Goal: Transaction & Acquisition: Purchase product/service

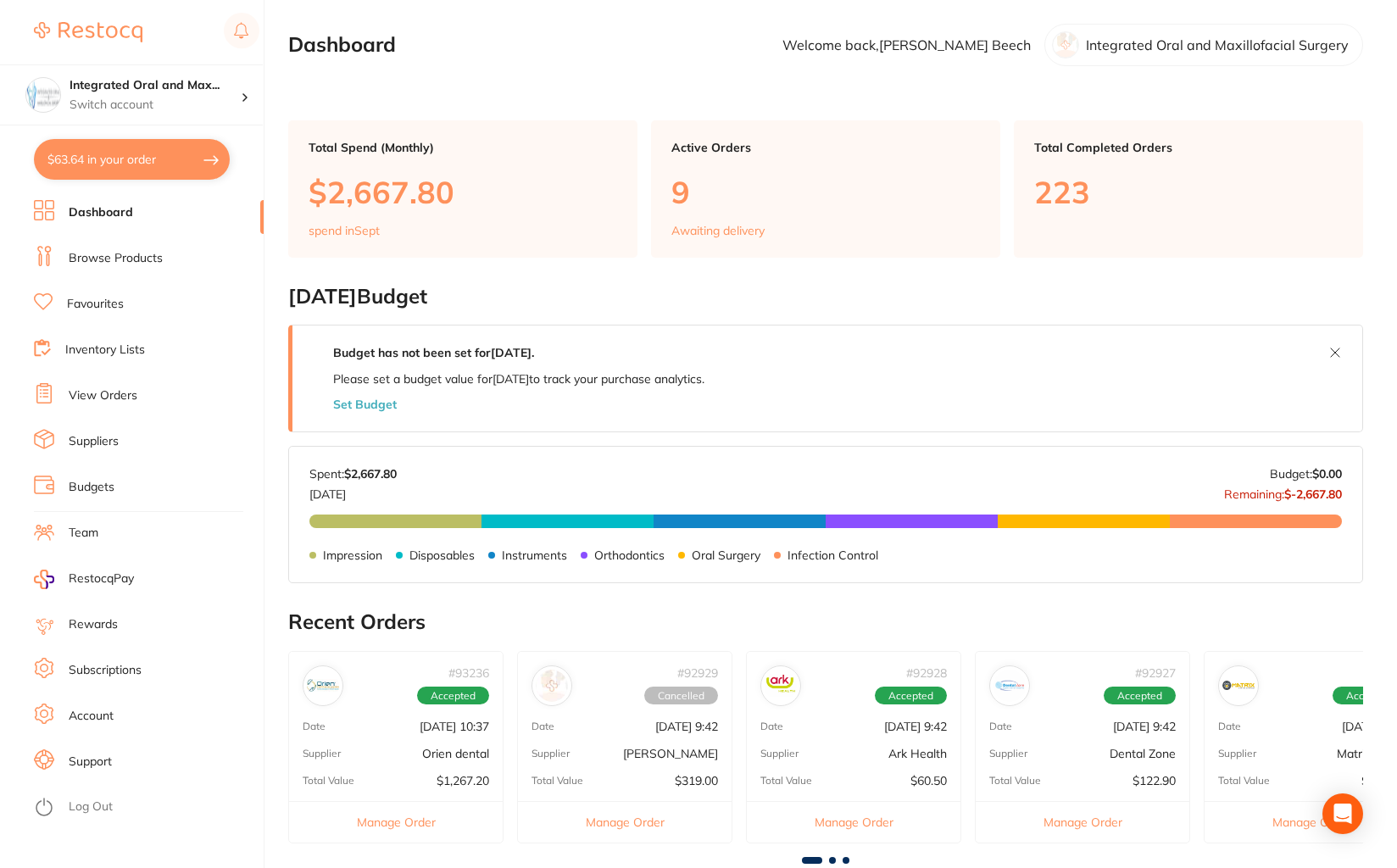
click at [178, 162] on button "$63.64 in your order" at bounding box center [132, 159] width 196 height 41
checkbox input "true"
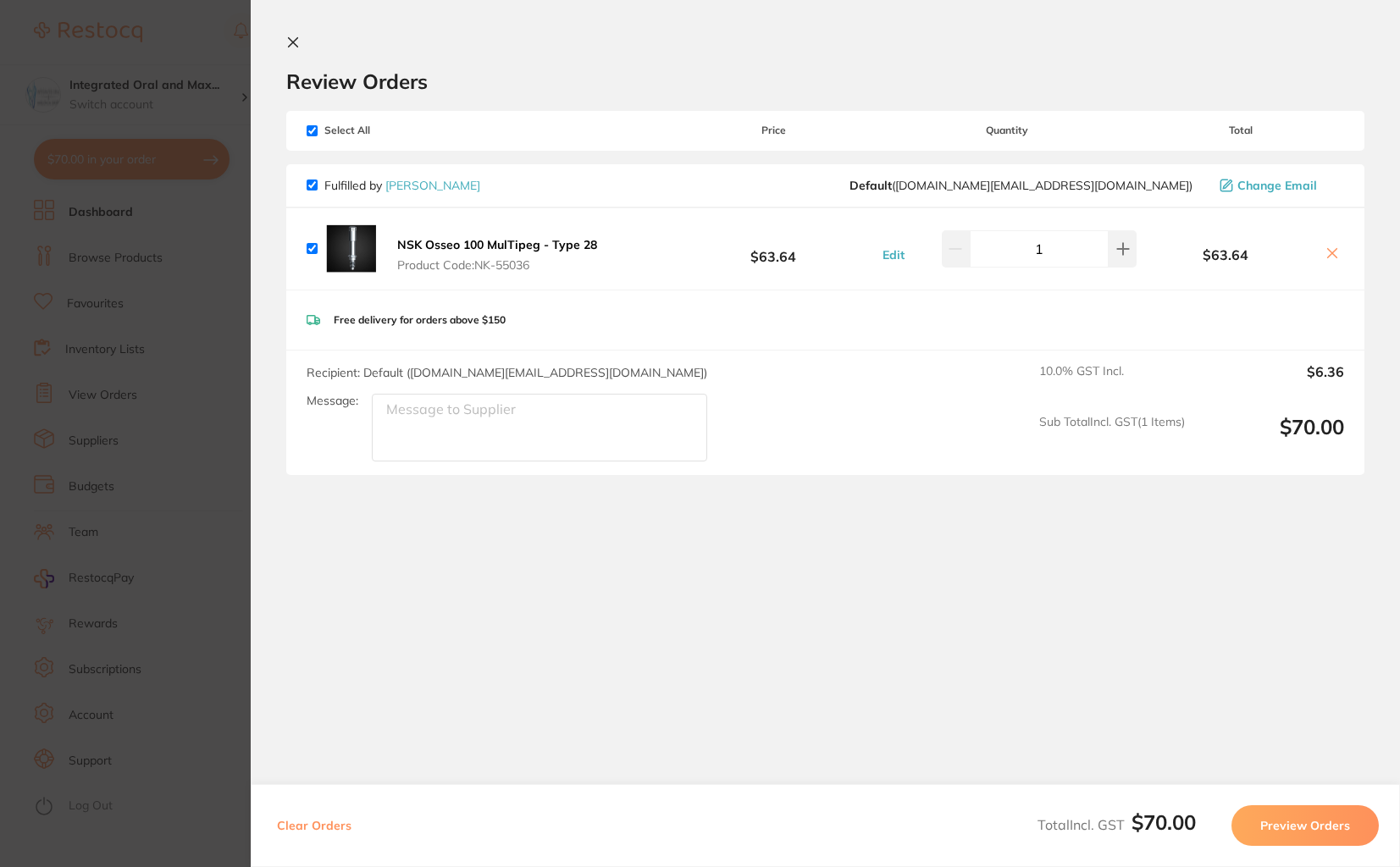
click at [1265, 815] on button "Preview Orders" at bounding box center [1304, 825] width 147 height 41
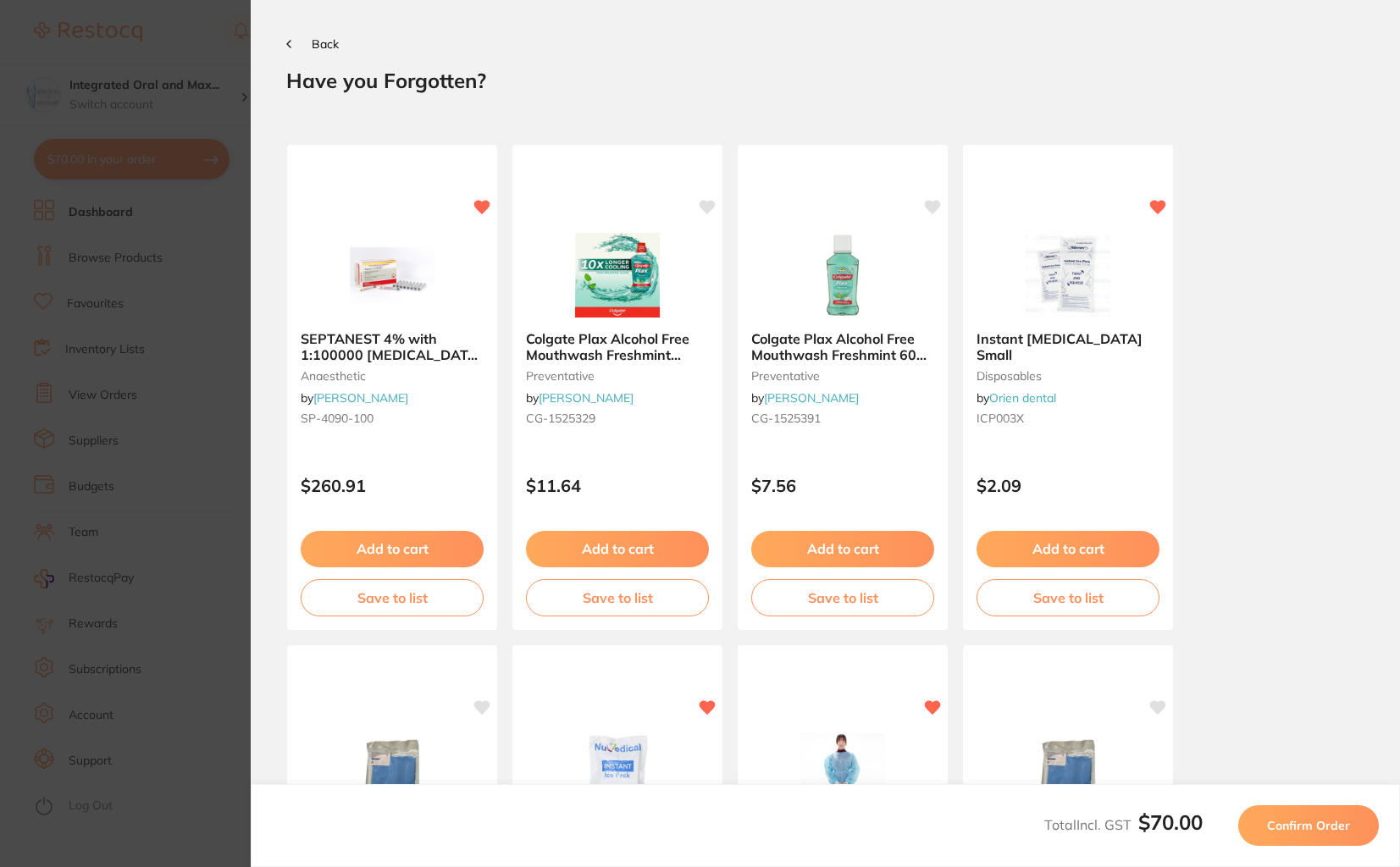
click at [1264, 814] on button "Confirm Order" at bounding box center [1308, 825] width 140 height 41
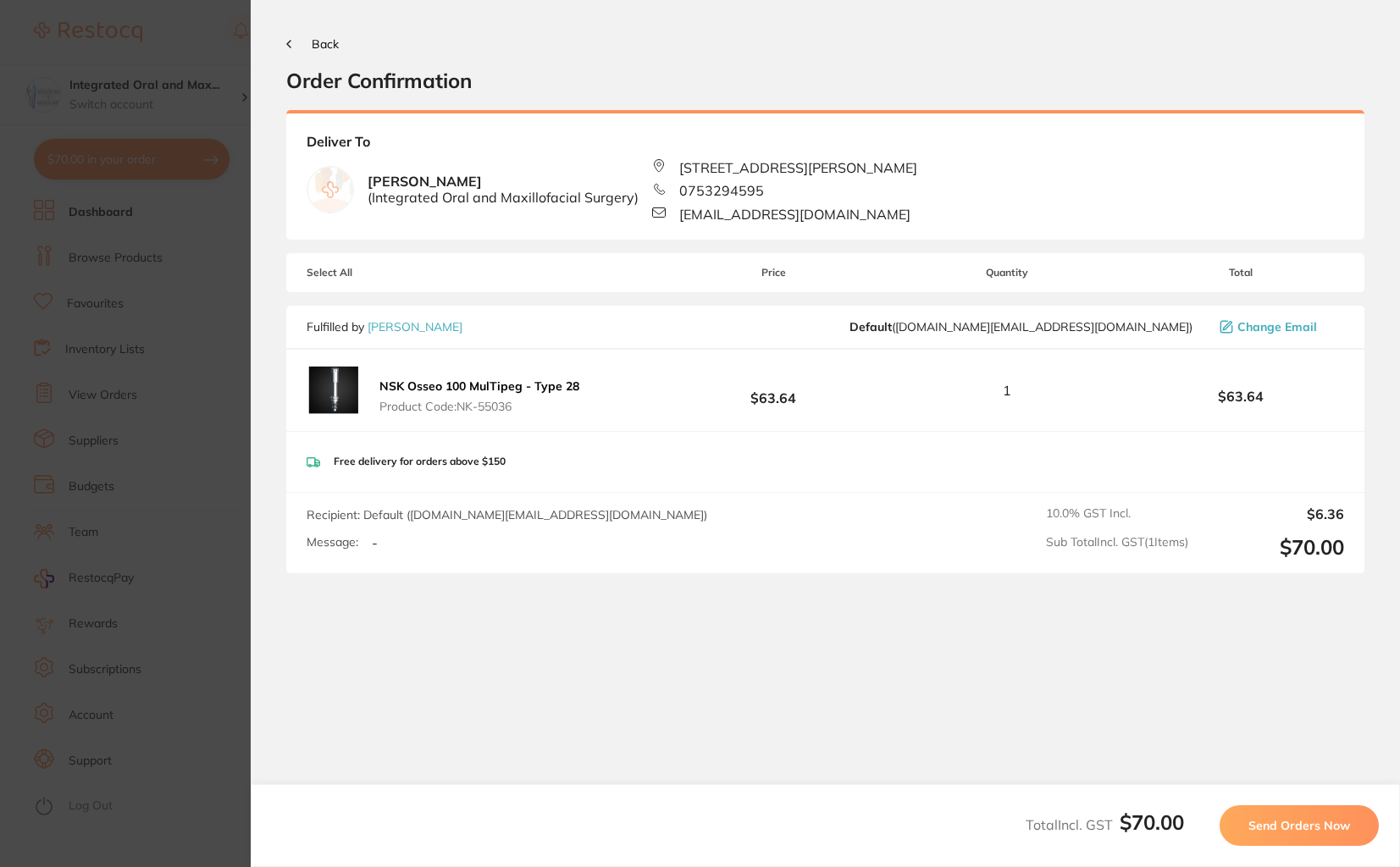
click at [157, 28] on section "Update RRP Set your pre negotiated price for this item. Item Agreed RRP (excl. …" at bounding box center [700, 433] width 1400 height 867
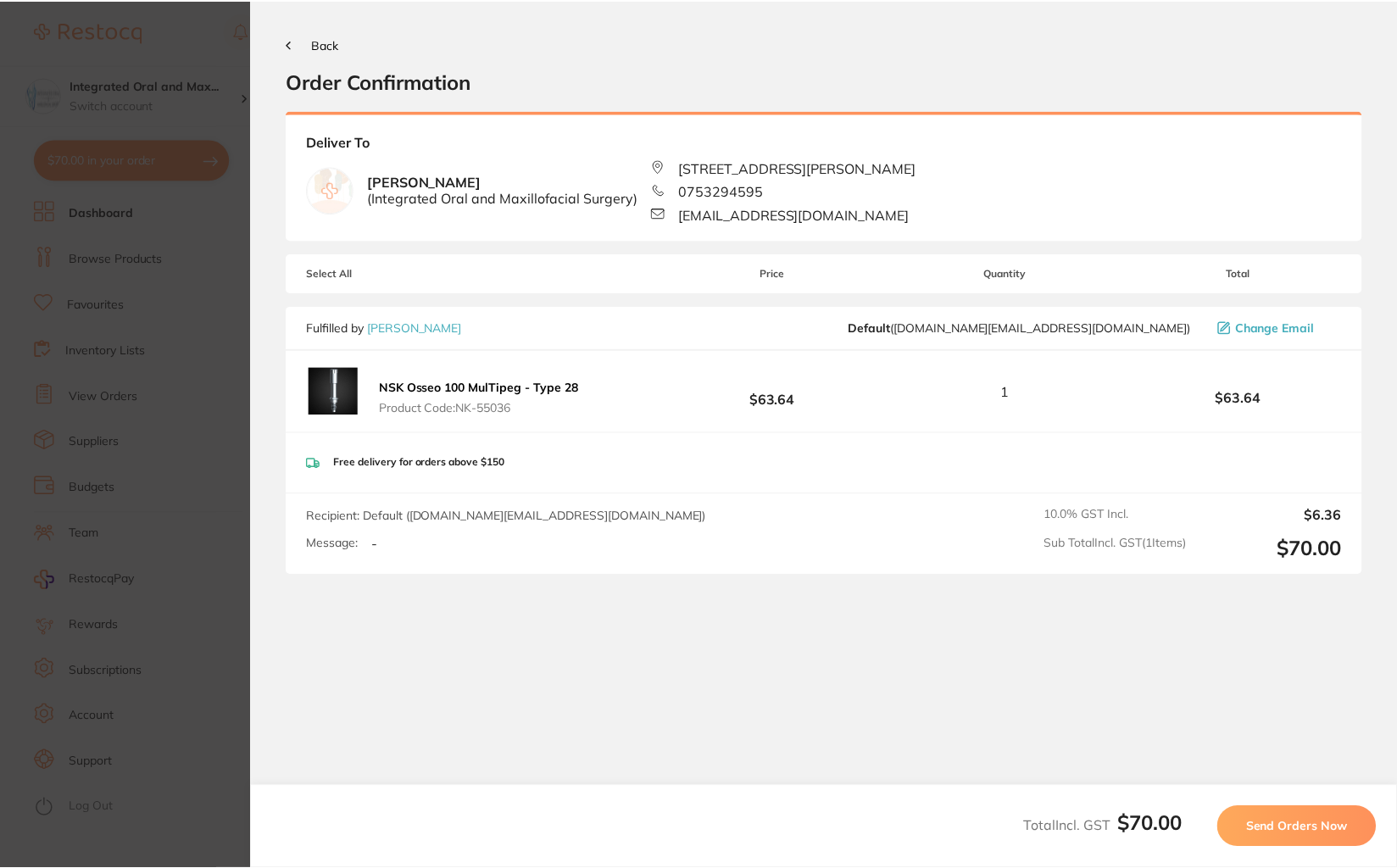
scroll to position [475, 0]
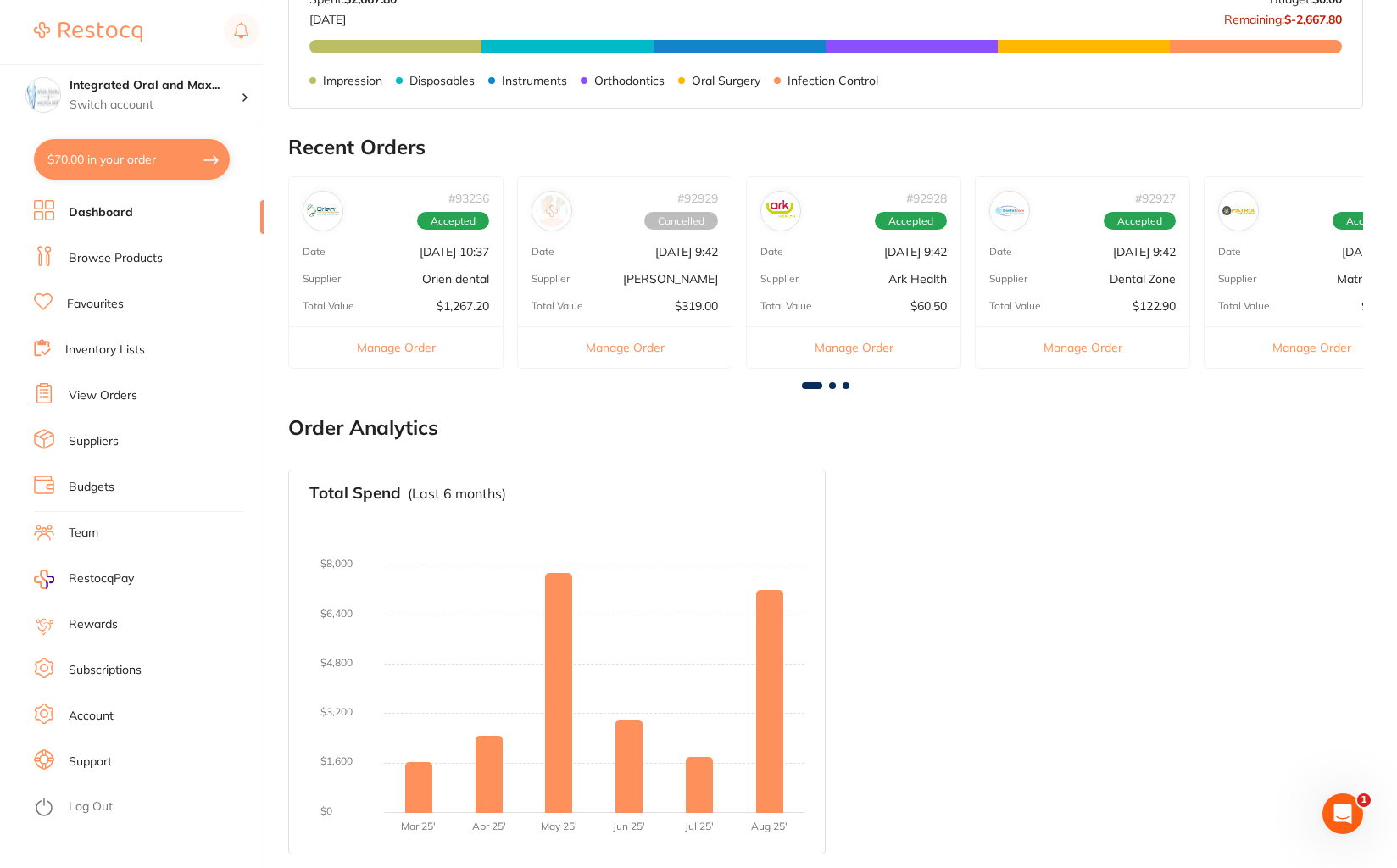
drag, startPoint x: 159, startPoint y: 175, endPoint x: 205, endPoint y: 162, distance: 47.8
click at [159, 175] on button "$70.00 in your order" at bounding box center [132, 159] width 196 height 41
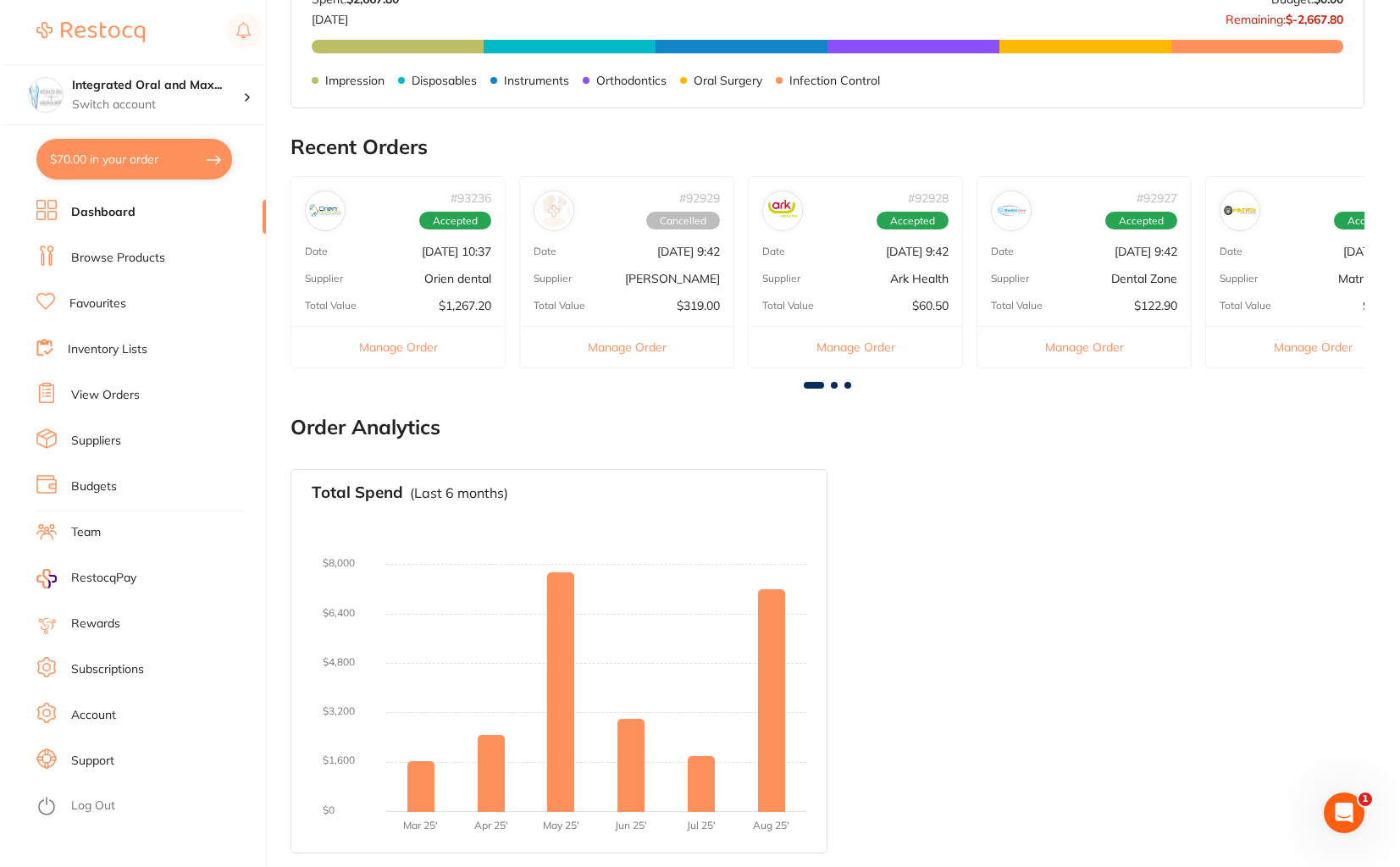
scroll to position [0, 0]
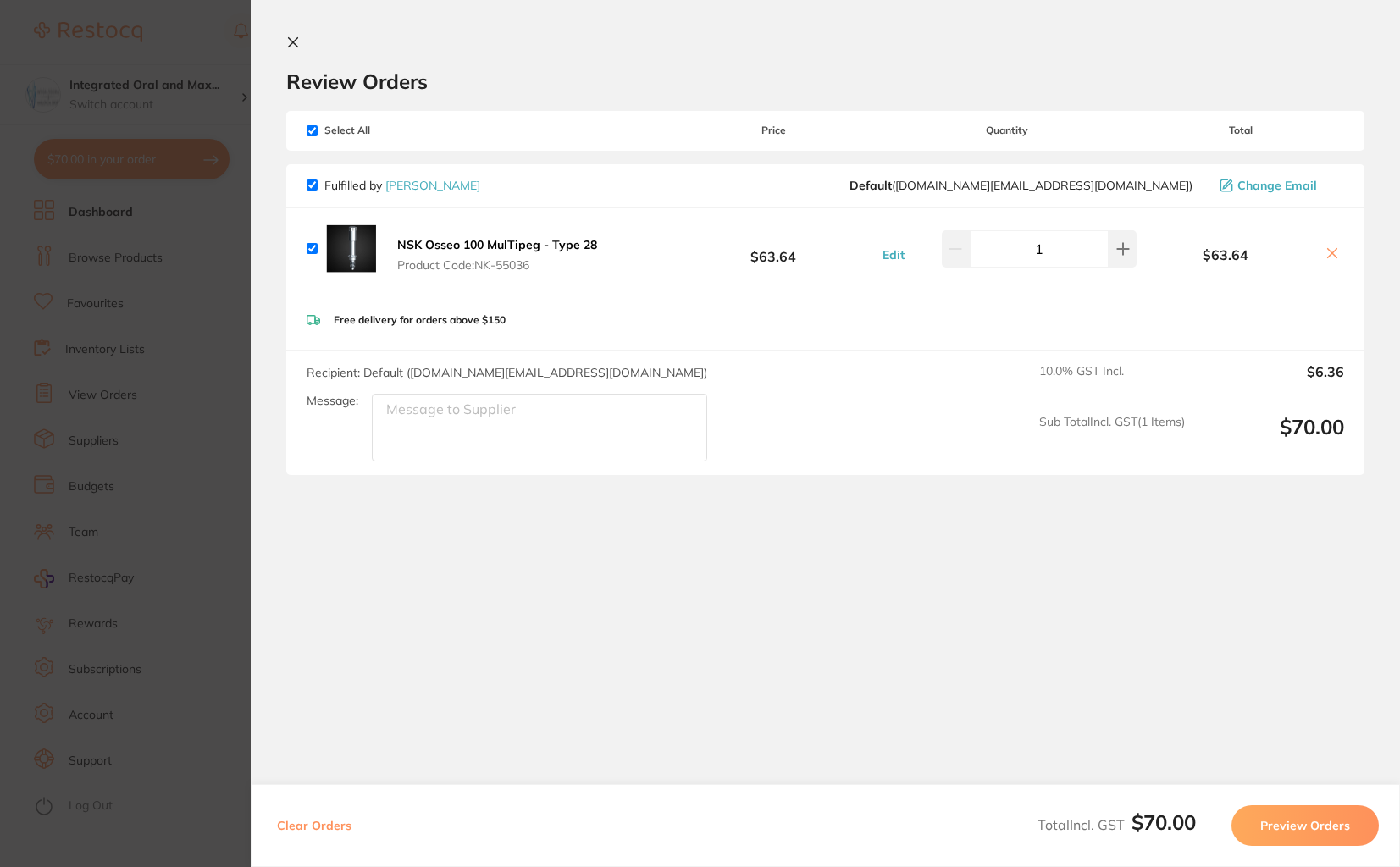
click at [1325, 256] on icon at bounding box center [1332, 254] width 14 height 14
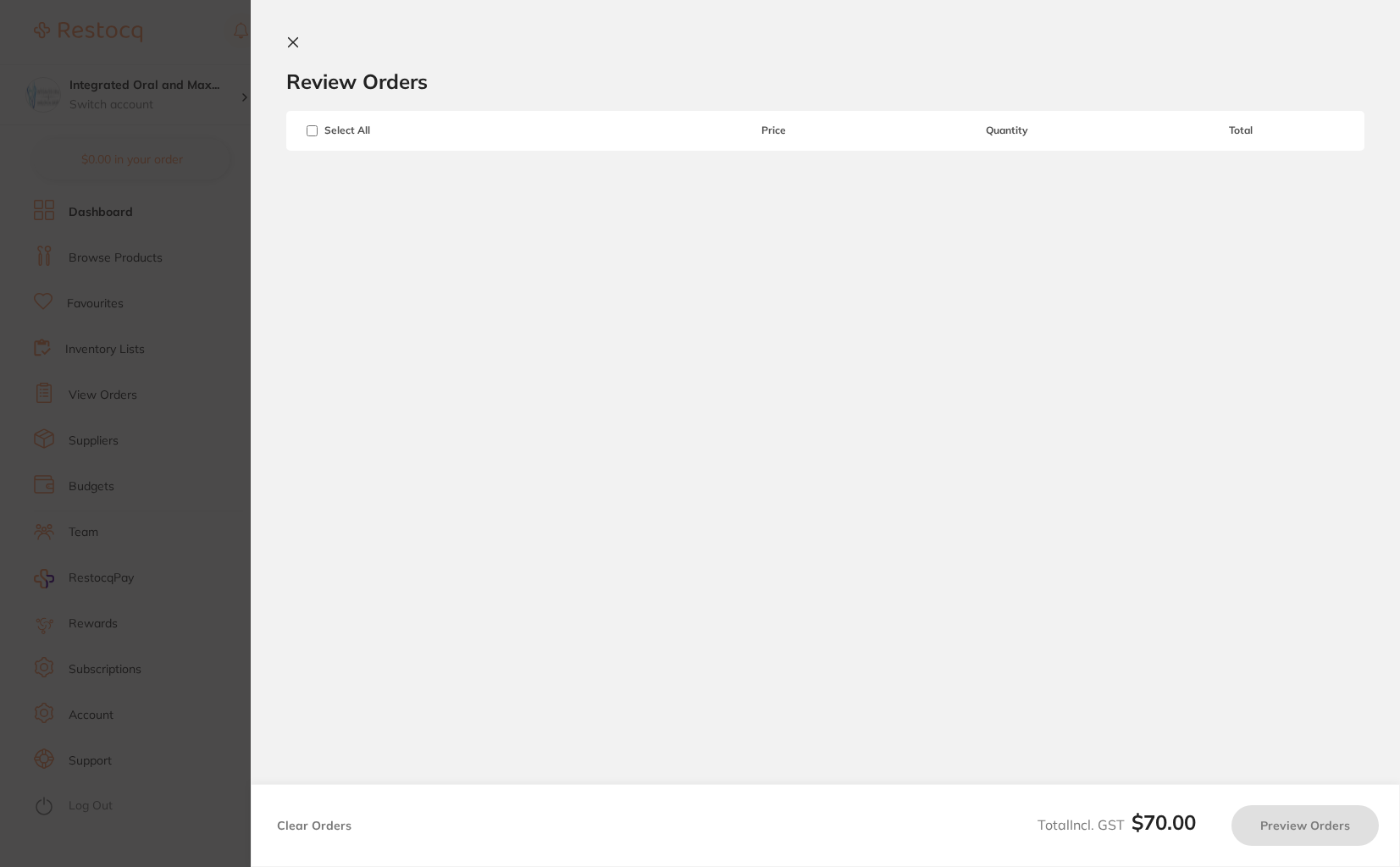
checkbox input "true"
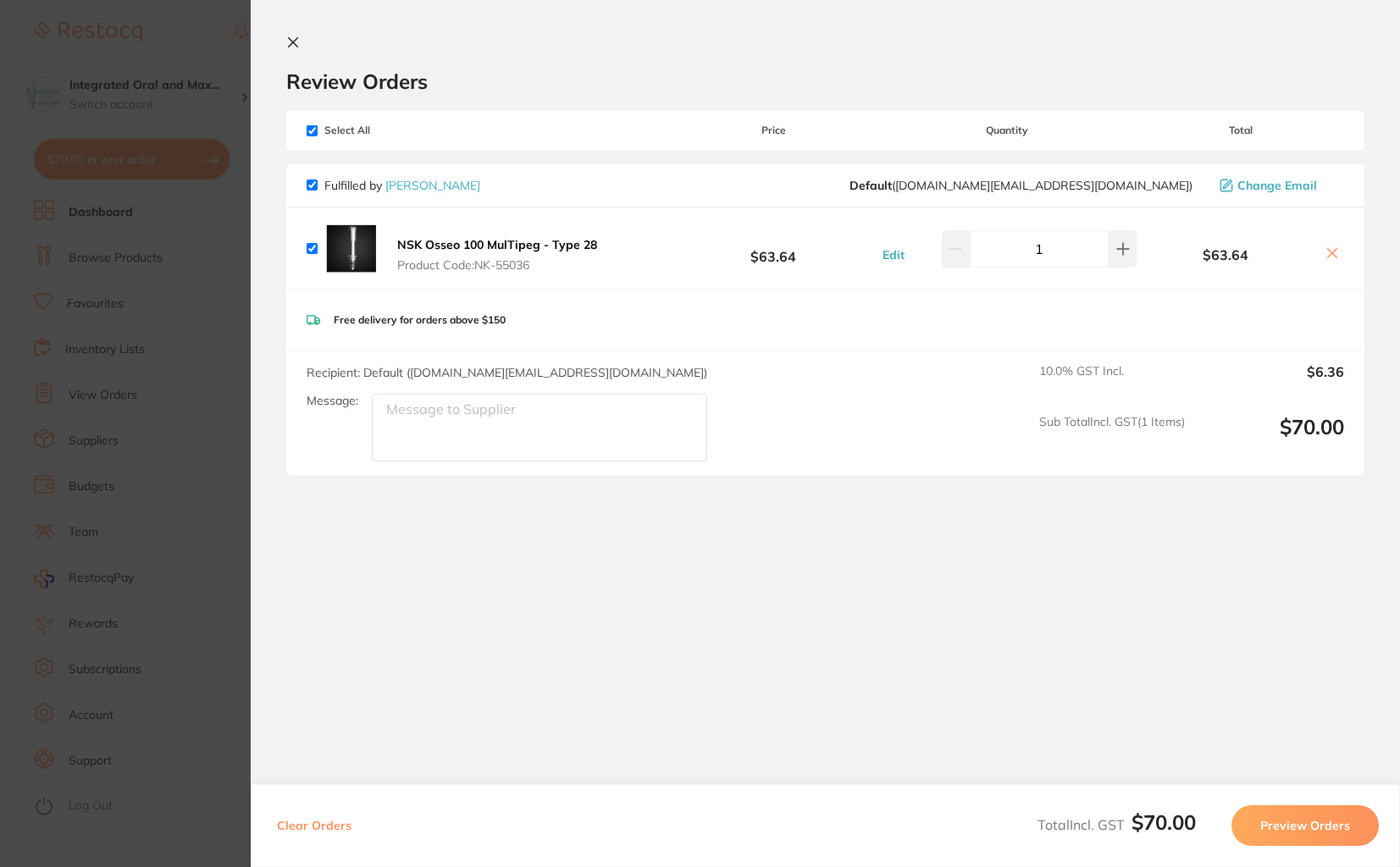
click at [89, 260] on section "Update RRP Set your pre negotiated price for this item. Item Agreed RRP (excl. …" at bounding box center [700, 433] width 1400 height 867
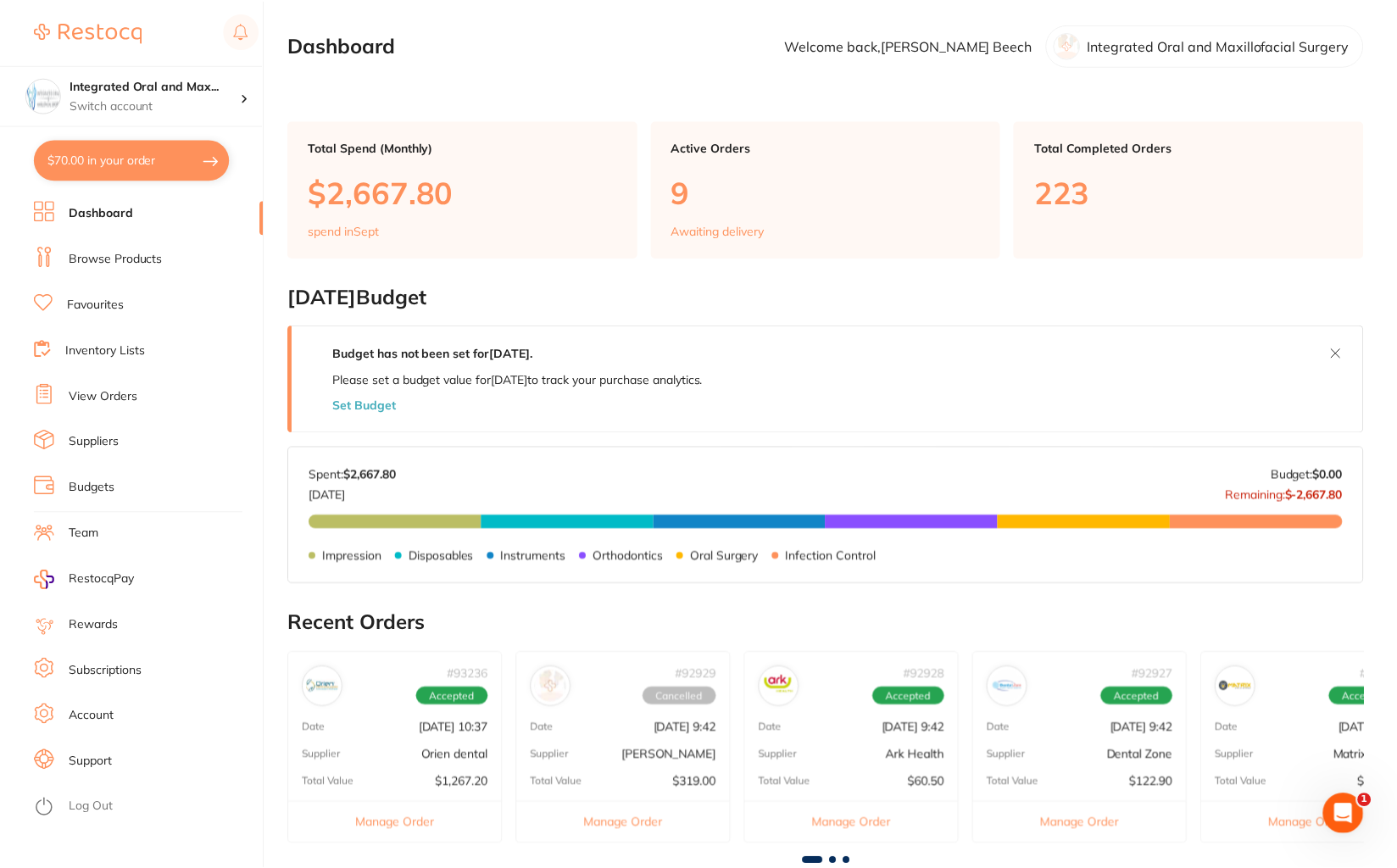
scroll to position [475, 0]
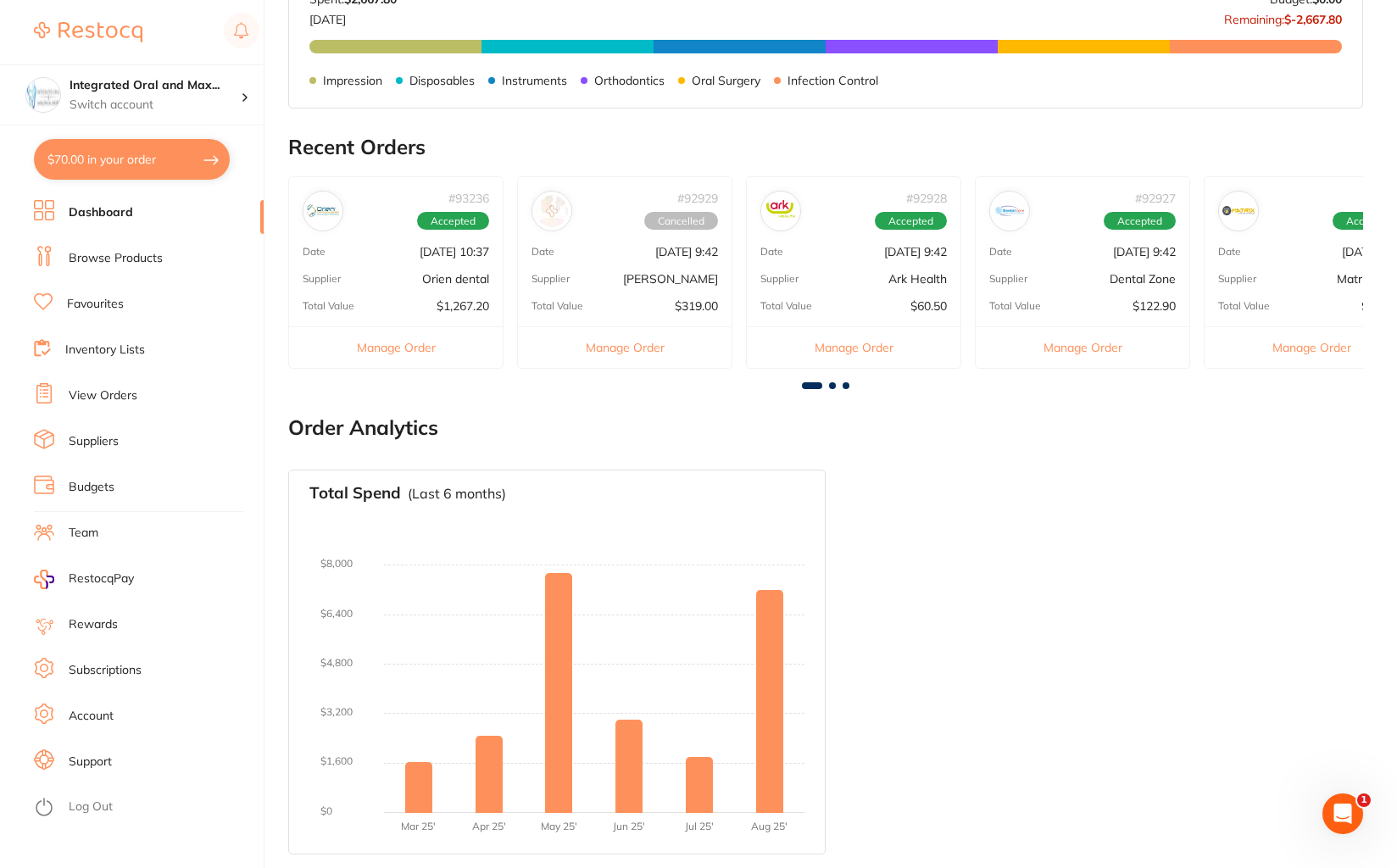
click at [79, 307] on link "Favourites" at bounding box center [96, 304] width 57 height 17
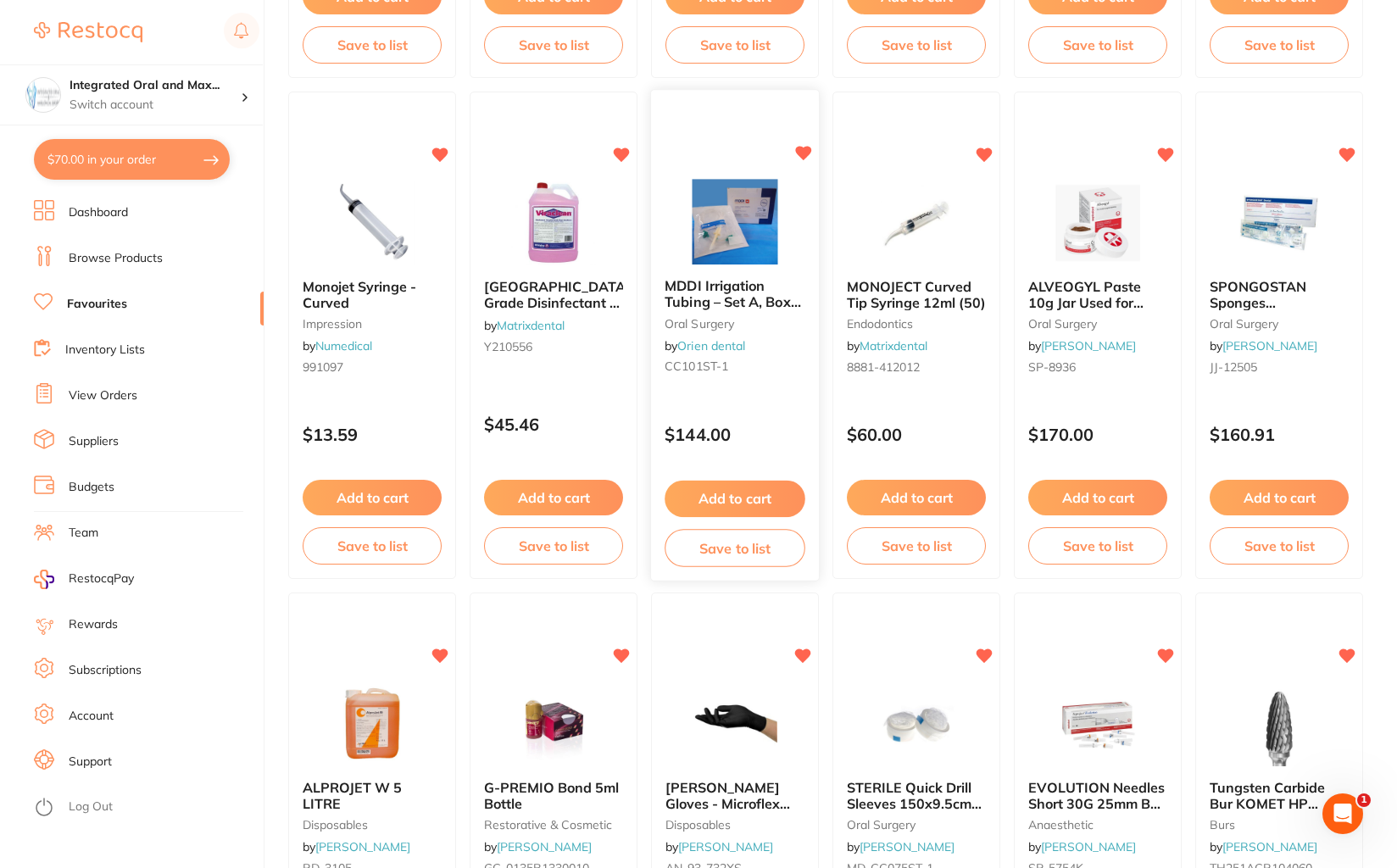
scroll to position [610, 0]
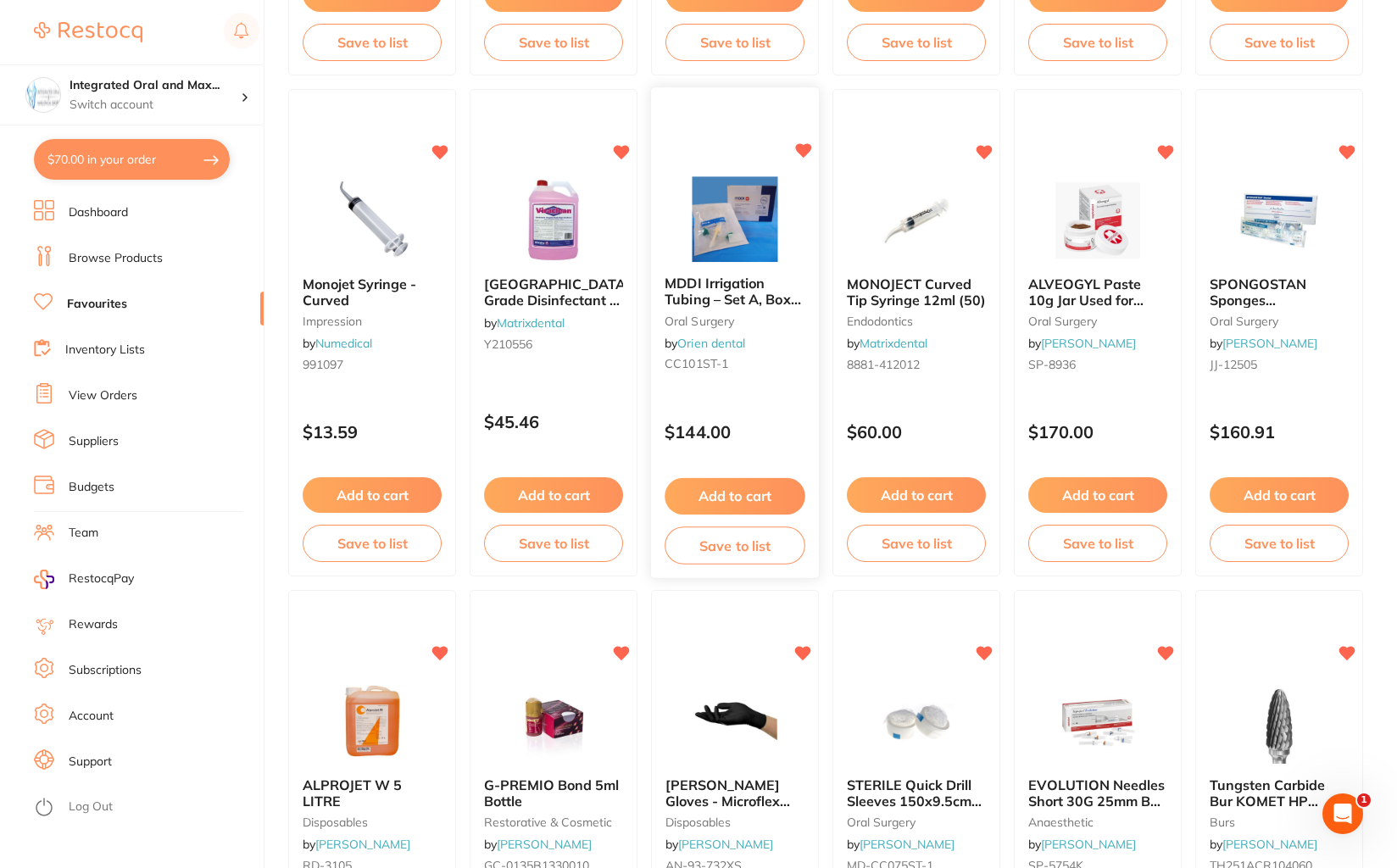
click at [745, 290] on span "MDDI Irrigation Tubing – Set A, Box of 20" at bounding box center [734, 299] width 137 height 48
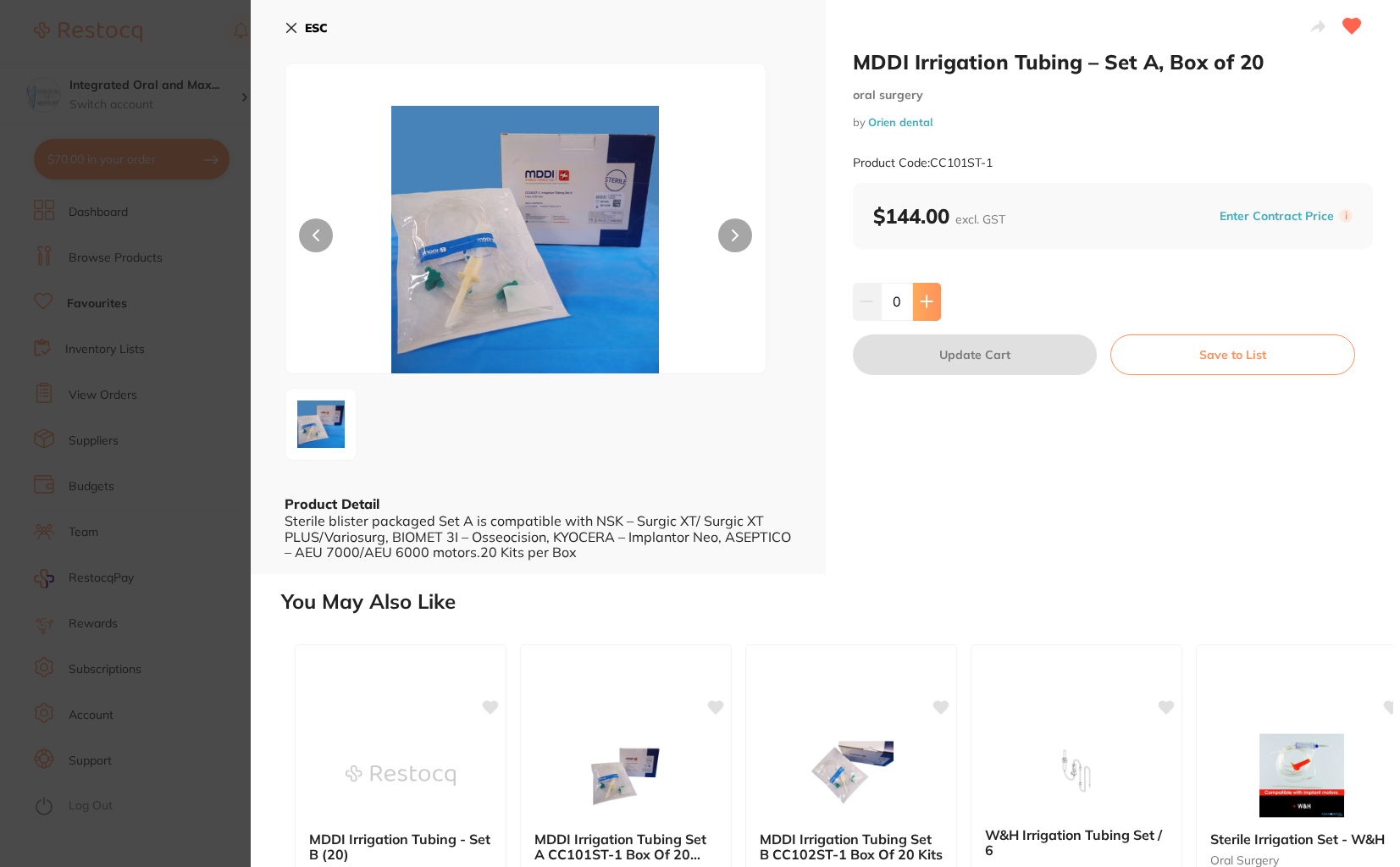
click at [920, 298] on icon at bounding box center [927, 301] width 14 height 14
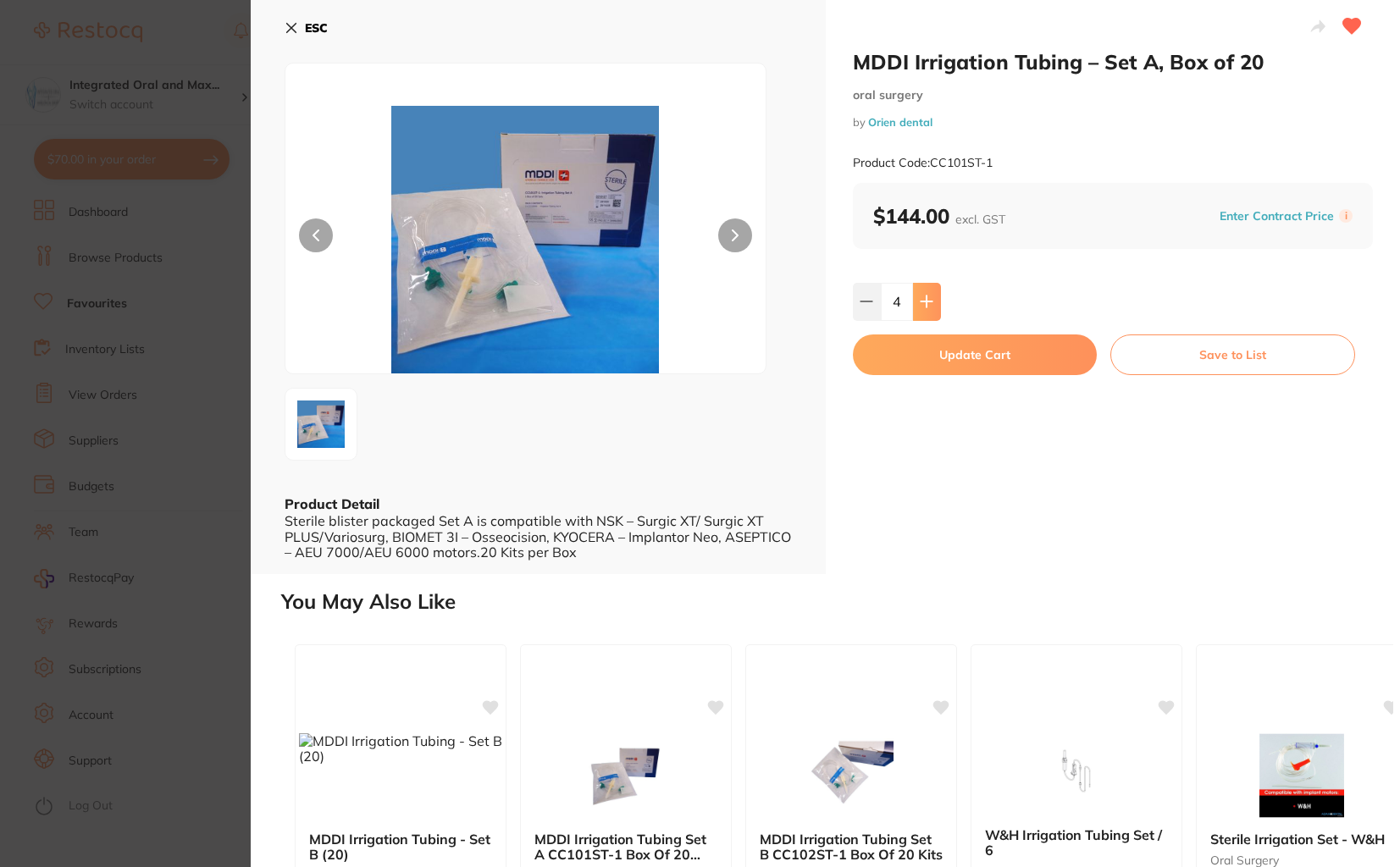
click at [920, 298] on icon at bounding box center [927, 301] width 14 height 14
type input "6"
click at [941, 363] on button "Update Cart" at bounding box center [975, 355] width 245 height 41
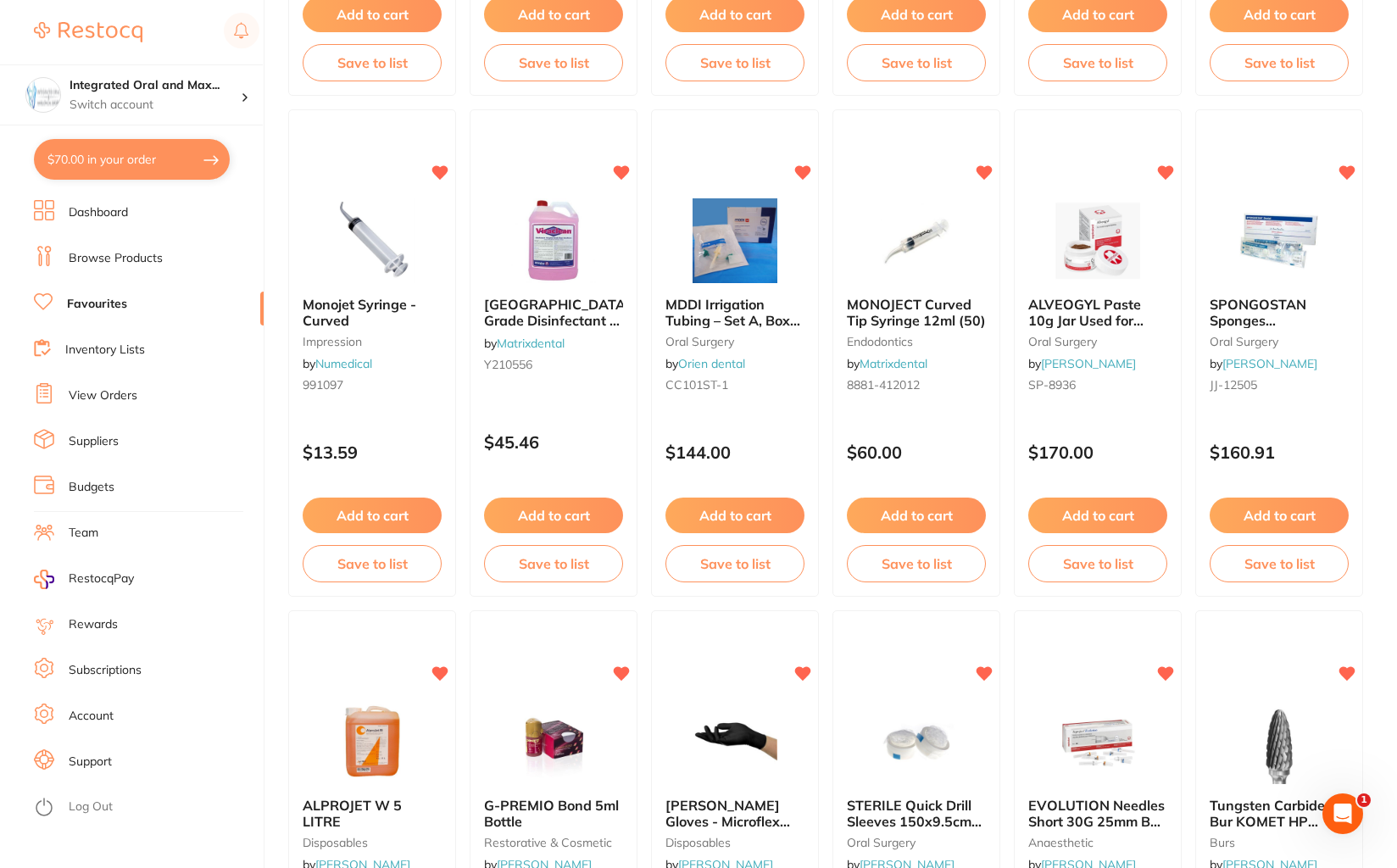
scroll to position [564, 0]
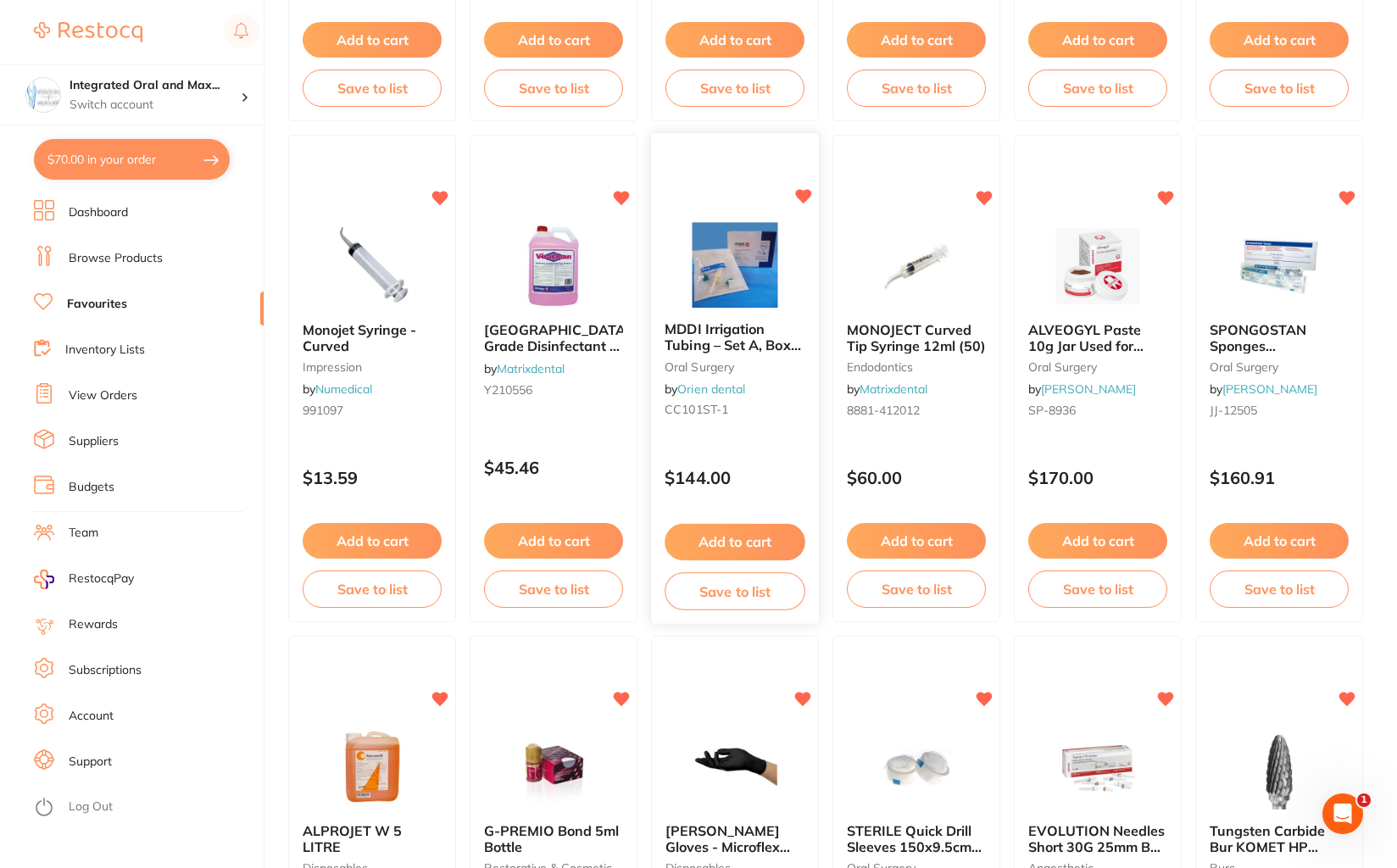
click at [755, 528] on button "Add to cart" at bounding box center [736, 541] width 141 height 36
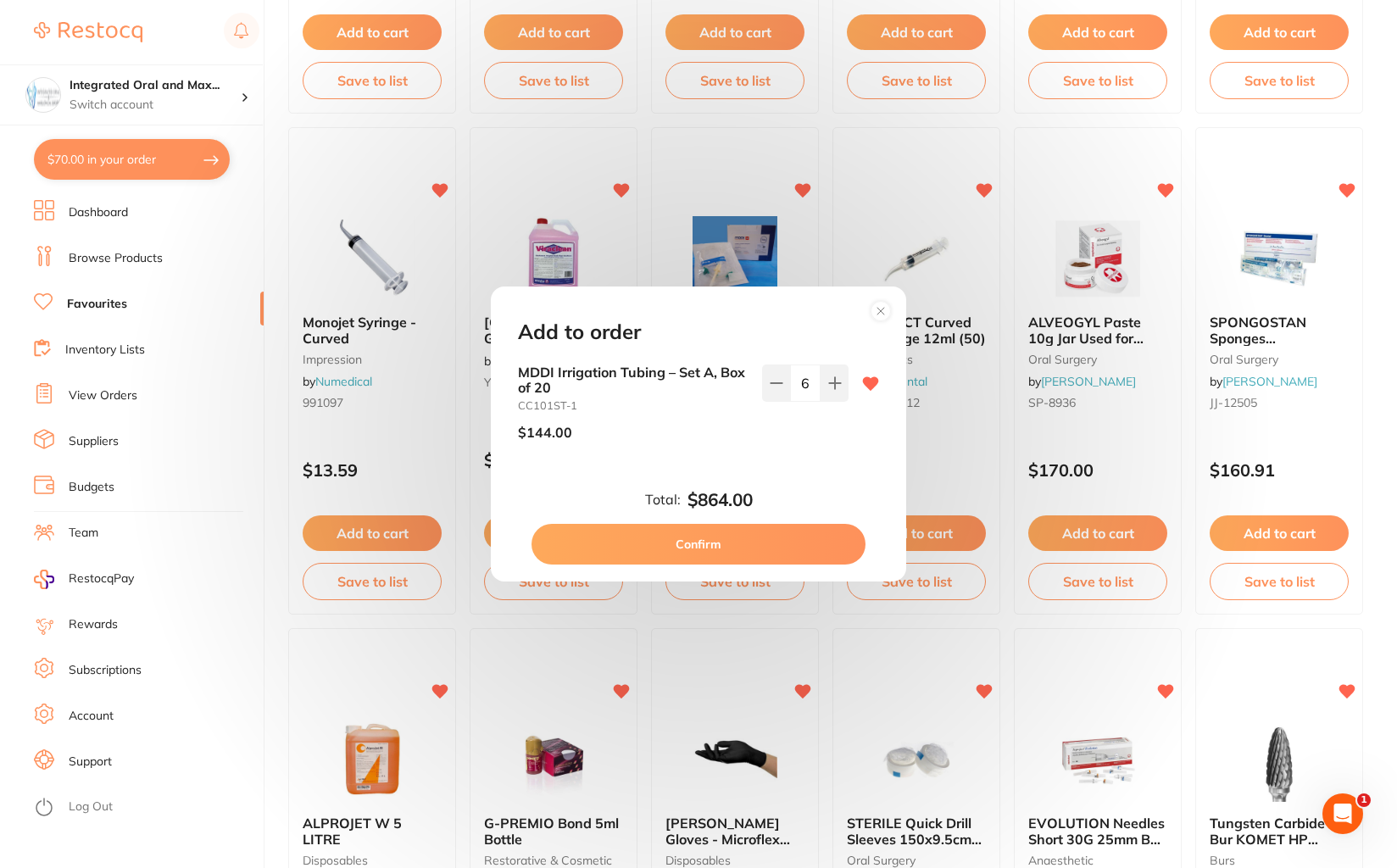
scroll to position [0, 0]
click at [736, 543] on button "Confirm" at bounding box center [698, 544] width 334 height 41
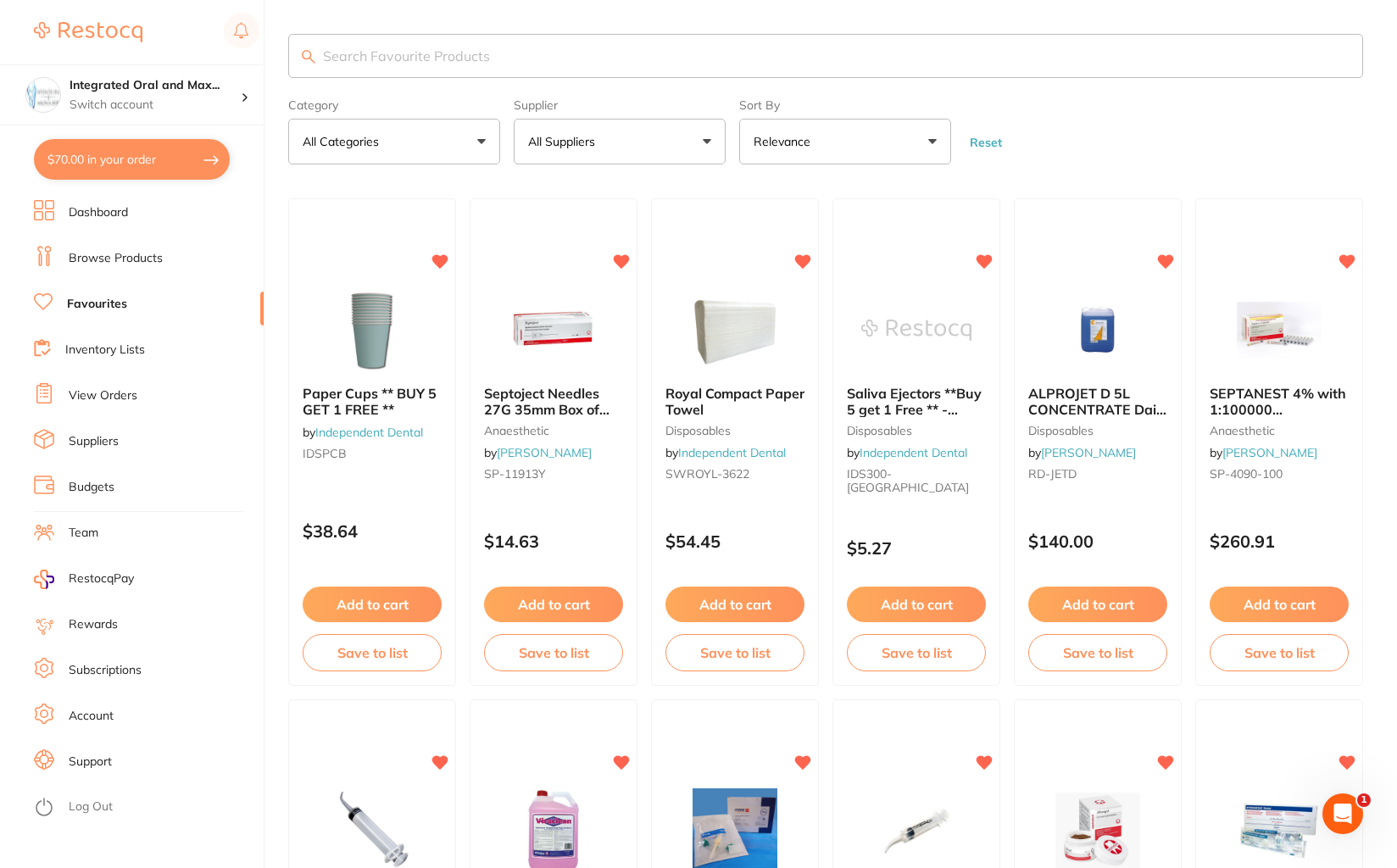
click at [132, 151] on button "$70.00 in your order" at bounding box center [132, 159] width 196 height 41
checkbox input "true"
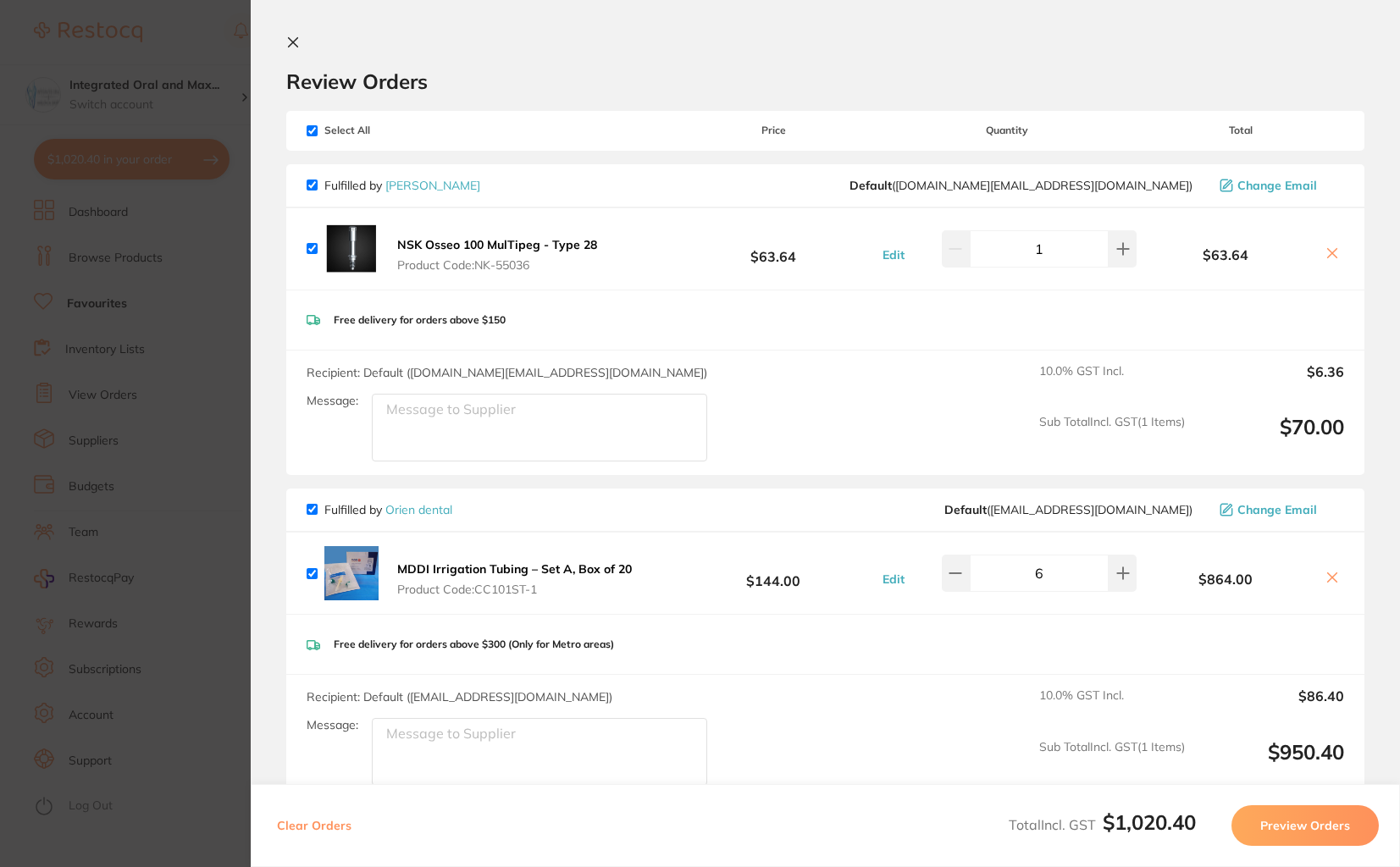
click at [895, 252] on button "Edit" at bounding box center [893, 255] width 32 height 16
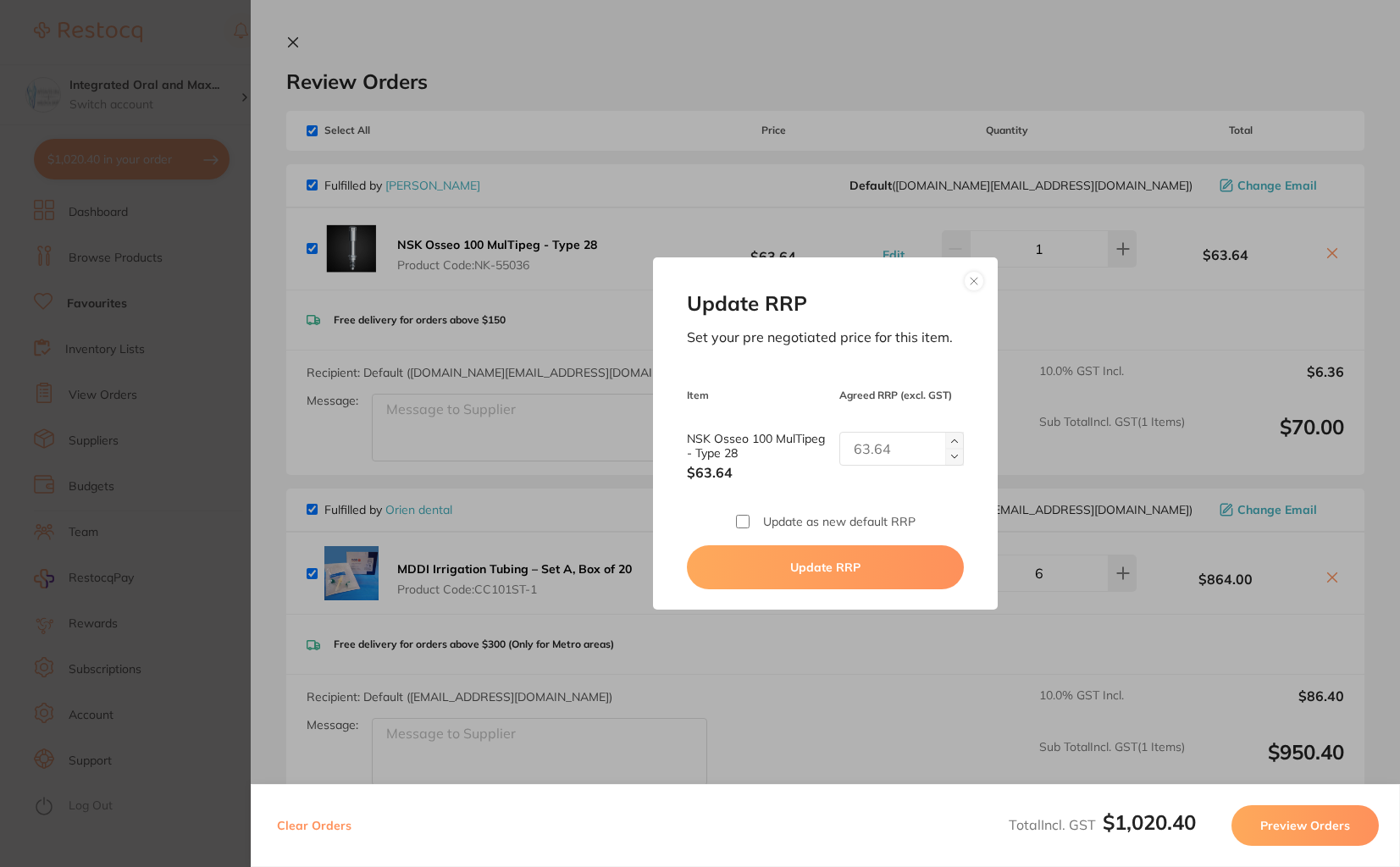
click at [970, 277] on button at bounding box center [974, 281] width 20 height 20
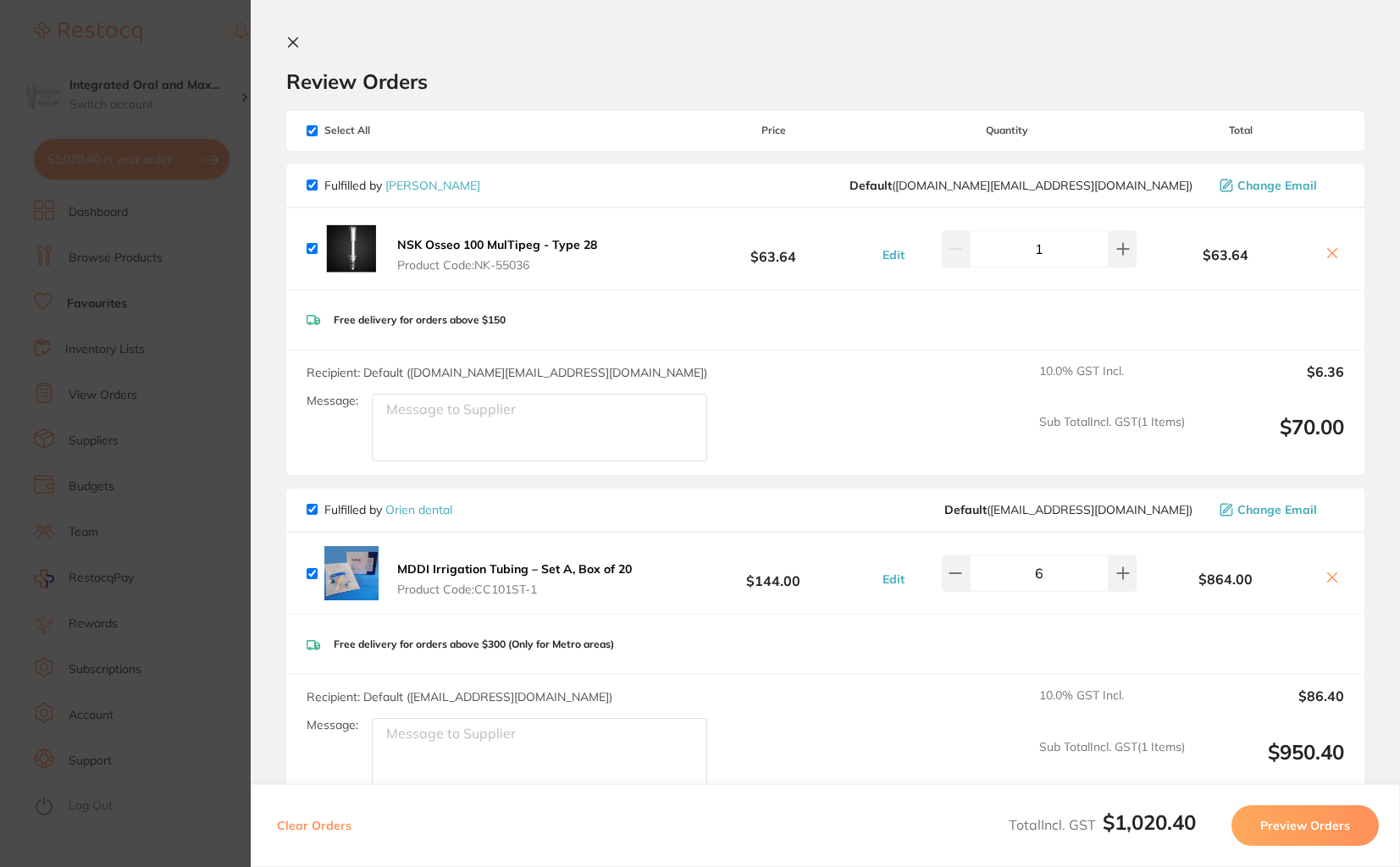
click at [1330, 253] on icon at bounding box center [1332, 254] width 14 height 14
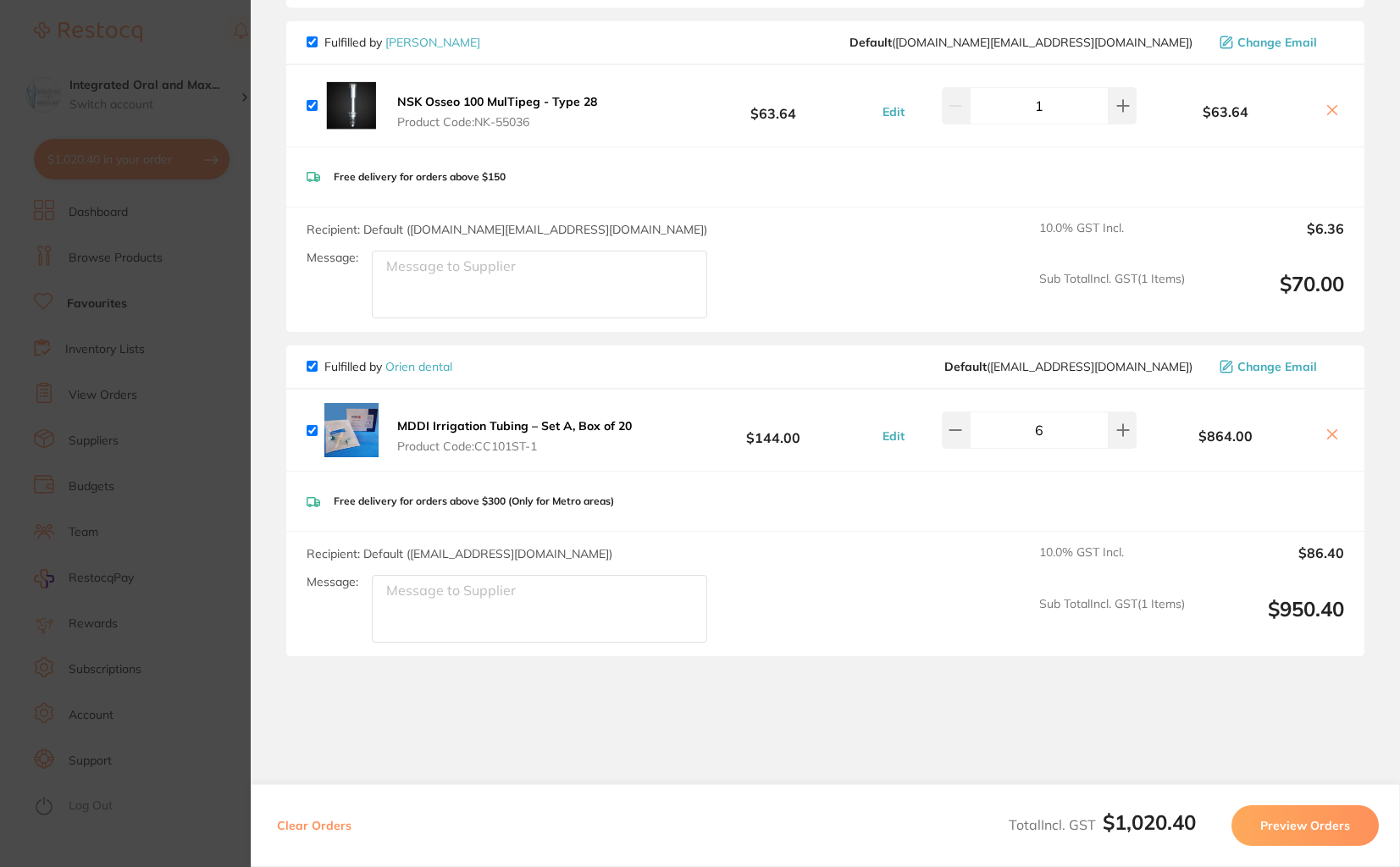
scroll to position [134, 0]
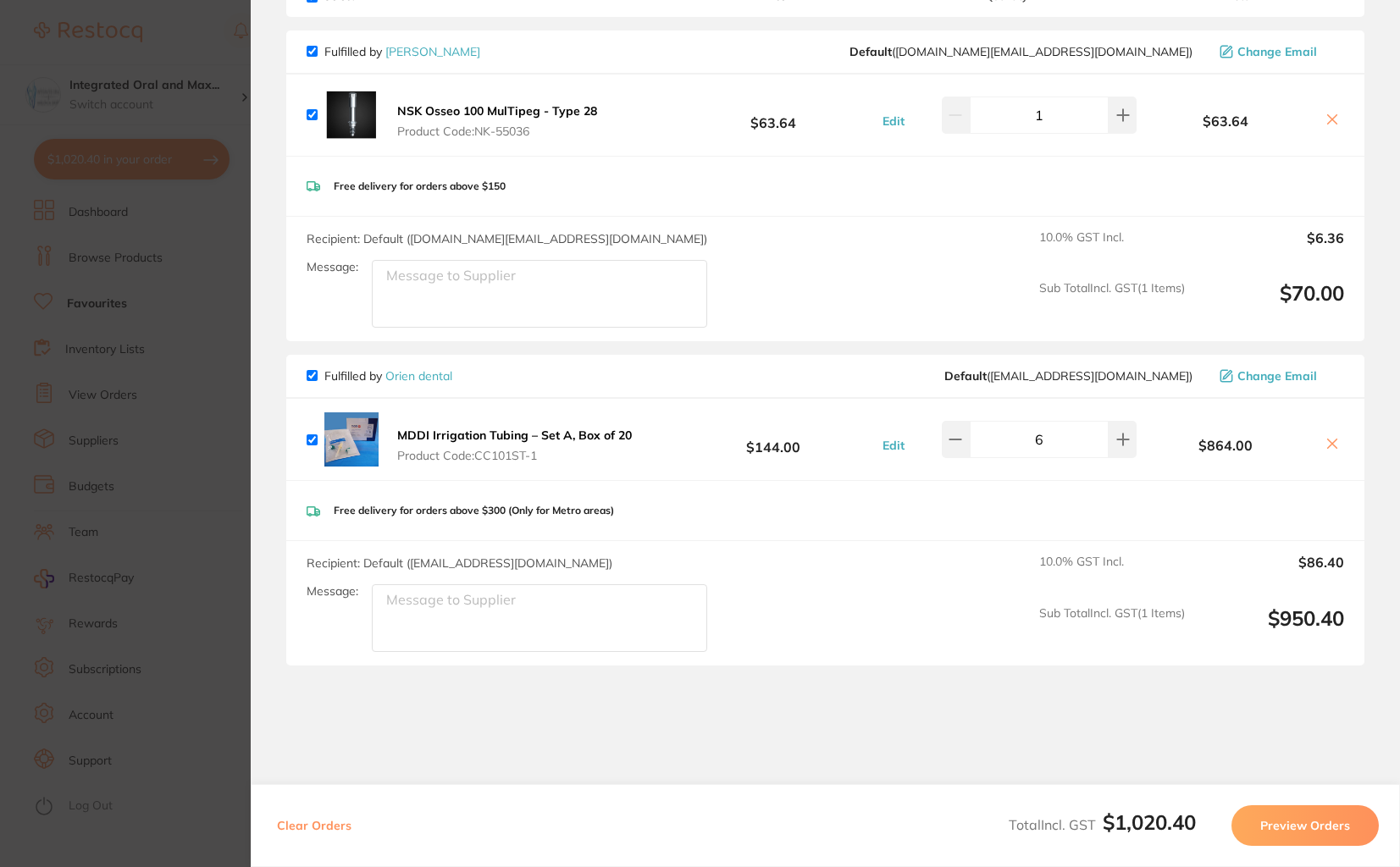
click at [1334, 118] on icon at bounding box center [1332, 119] width 14 height 14
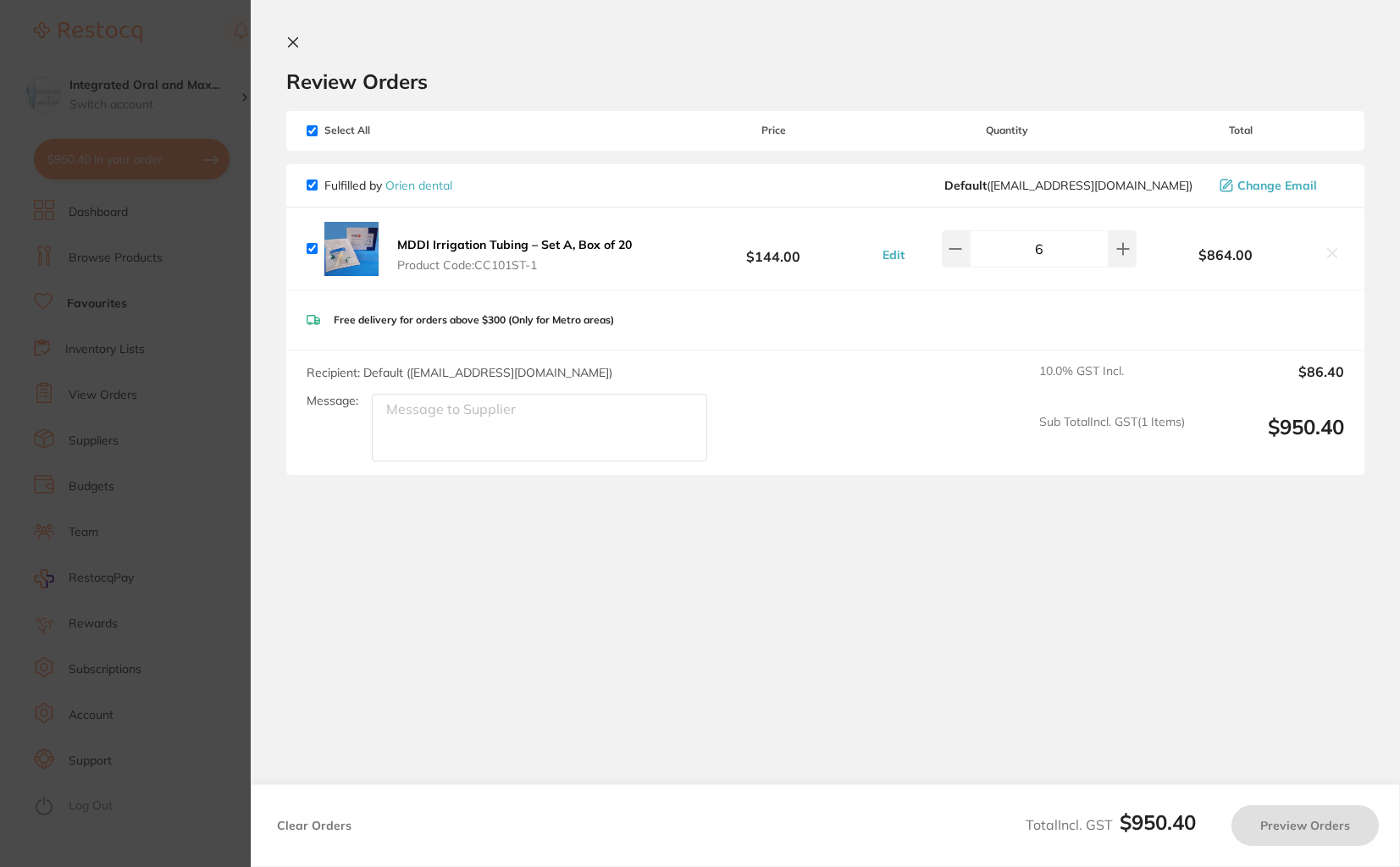
checkbox input "true"
click at [1338, 814] on button "Preview Orders" at bounding box center [1304, 825] width 147 height 41
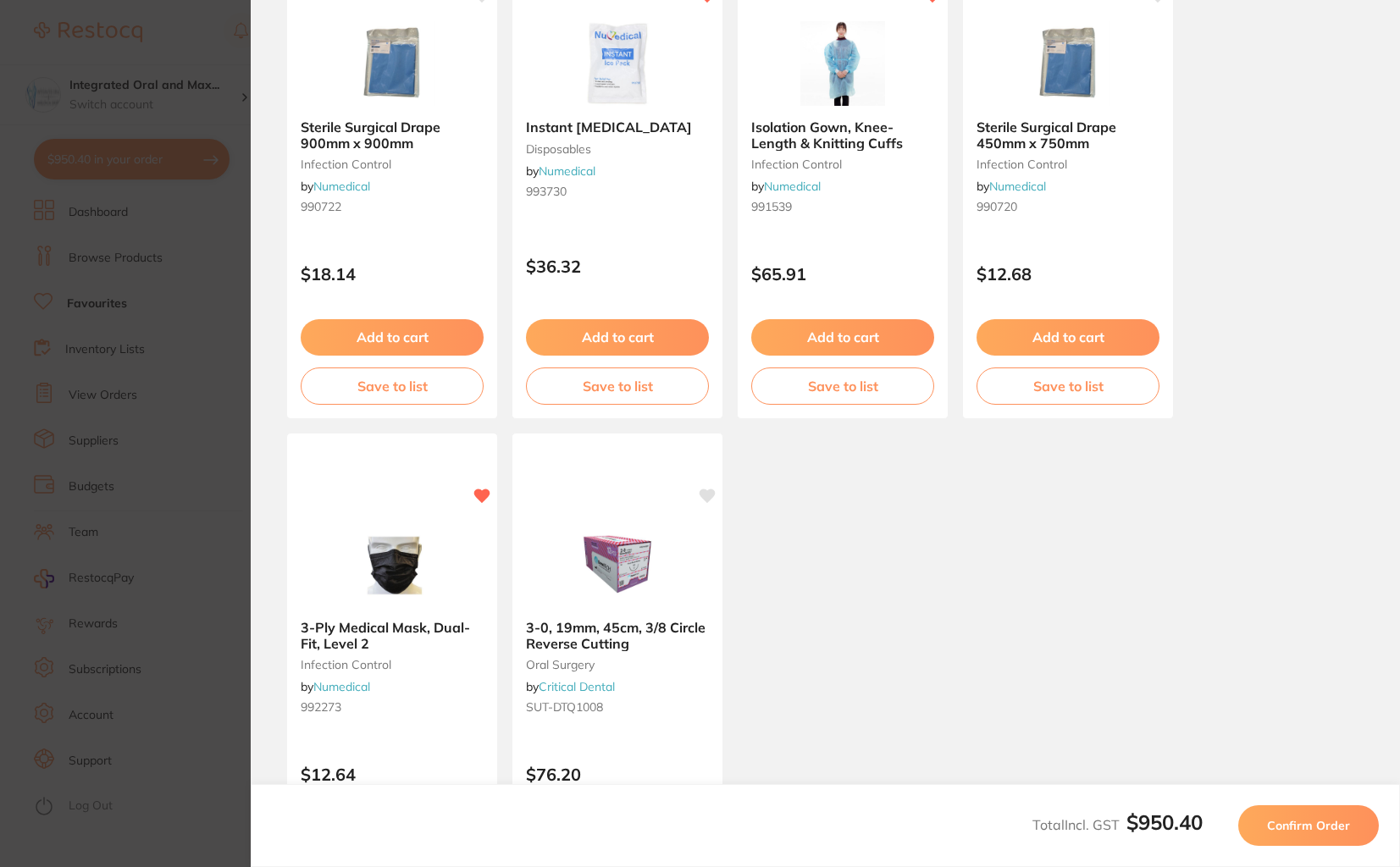
scroll to position [746, 0]
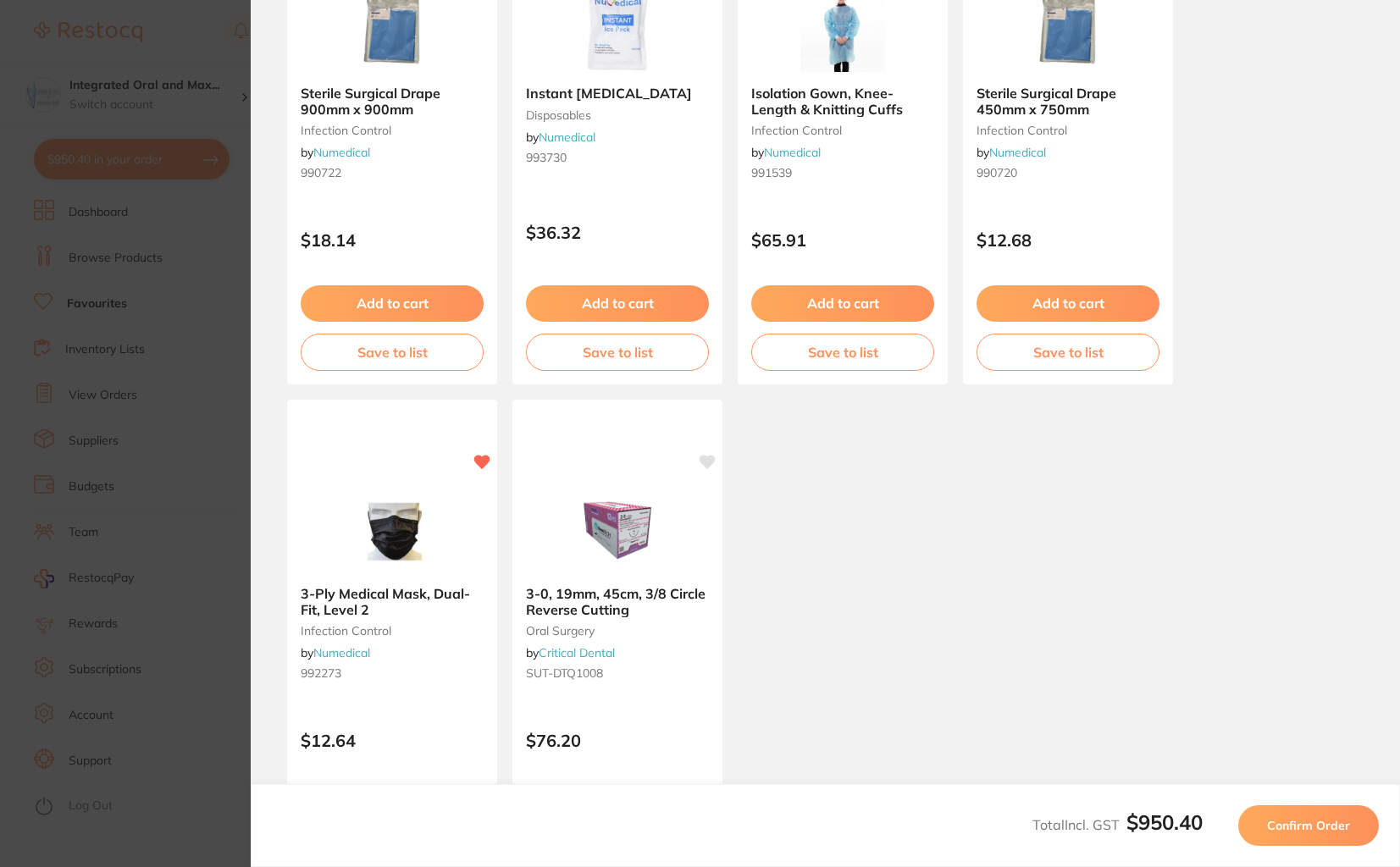
click at [1273, 811] on button "Confirm Order" at bounding box center [1308, 825] width 140 height 41
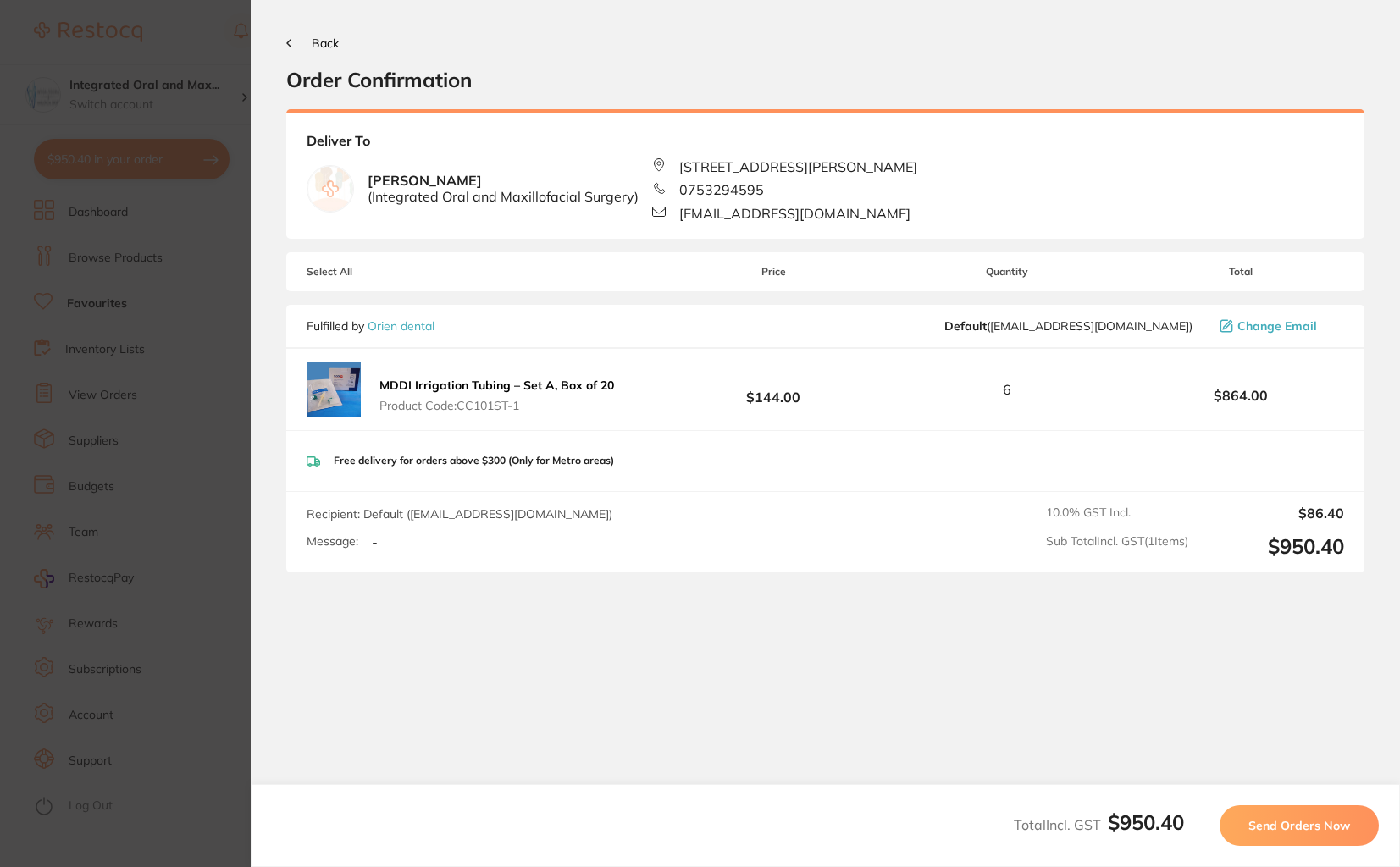
scroll to position [0, 0]
click at [1293, 828] on span "Send Orders Now" at bounding box center [1299, 825] width 101 height 16
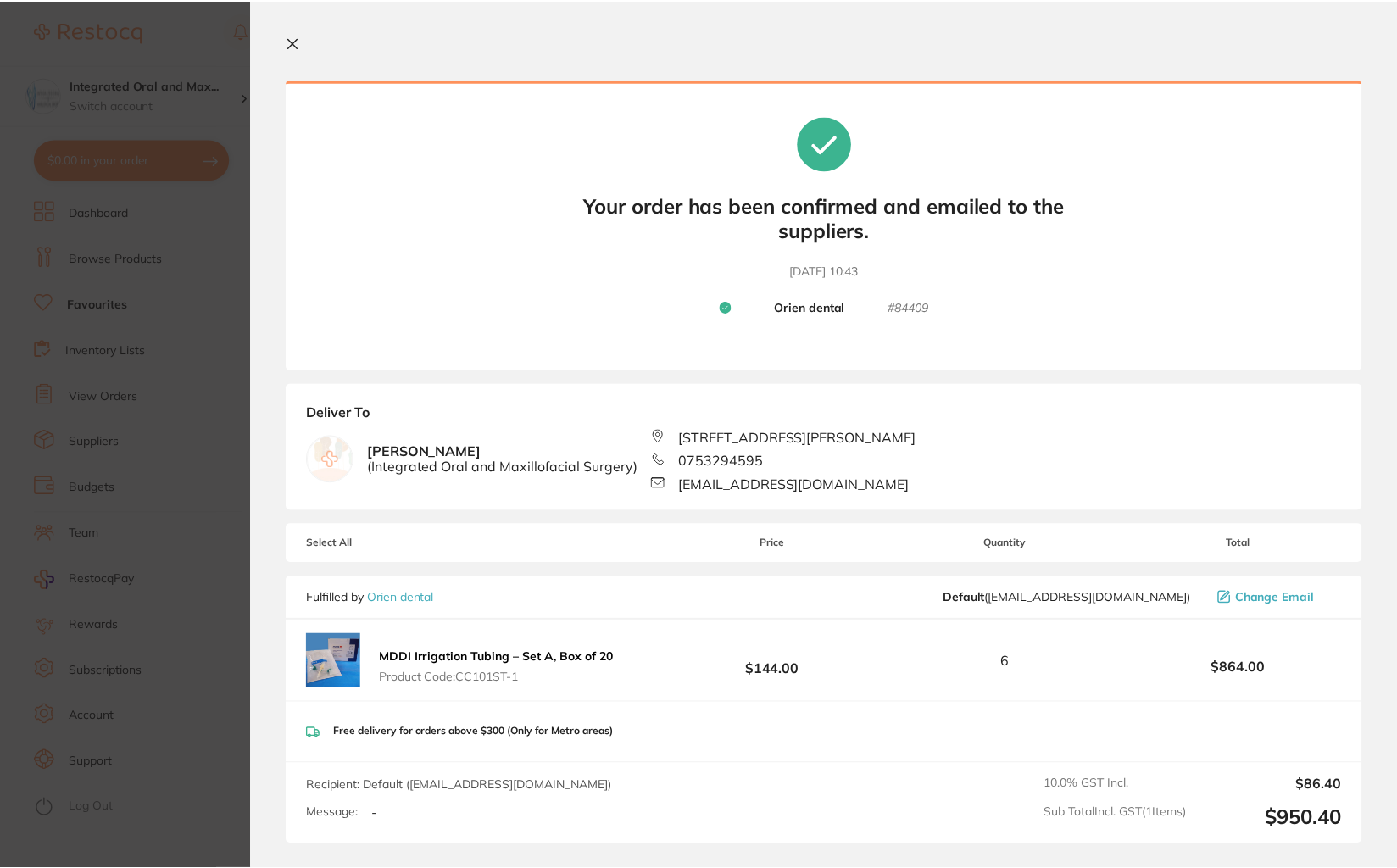
scroll to position [15, 0]
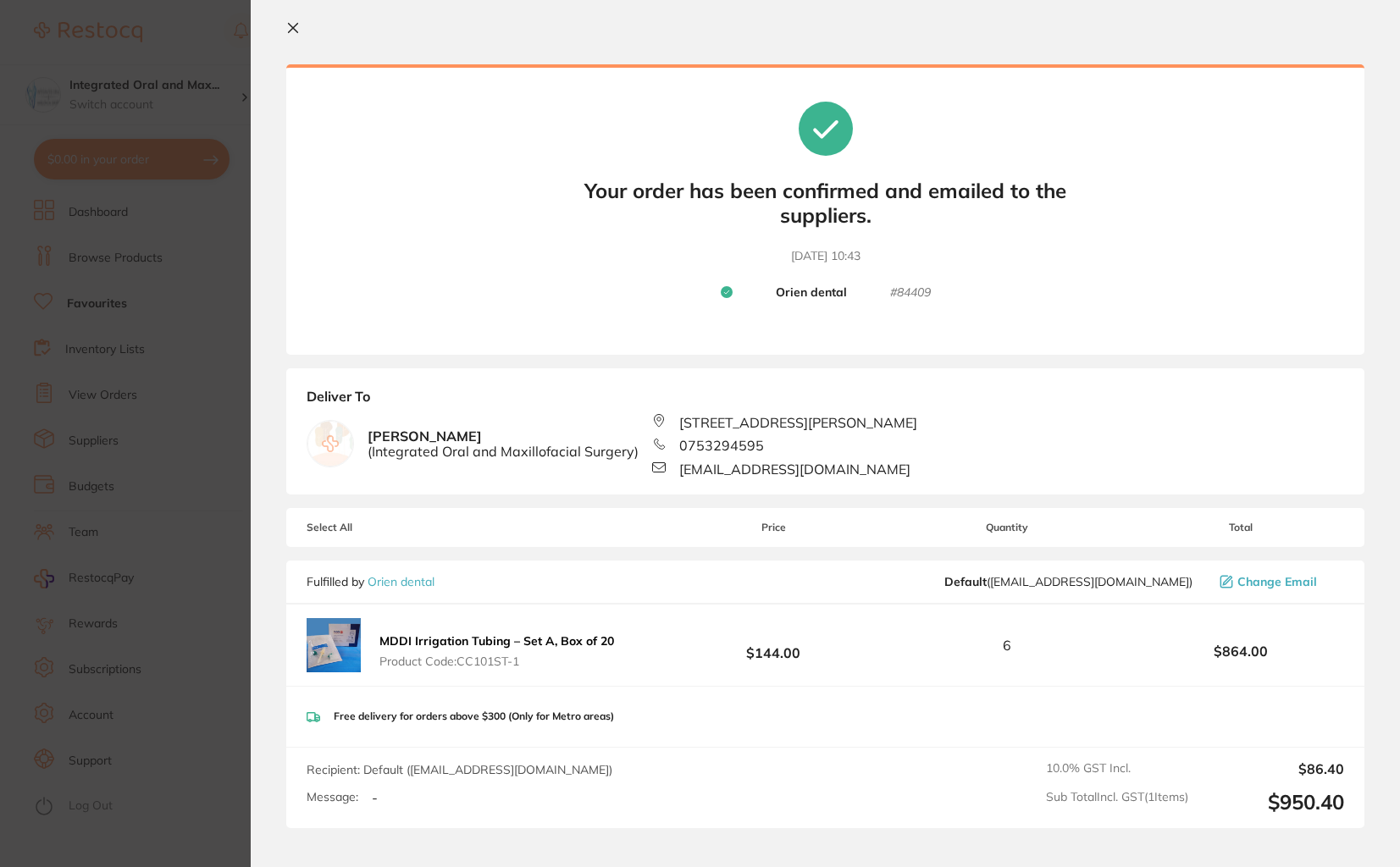
click at [204, 221] on section "Update RRP Set your pre negotiated price for this item. Item Agreed RRP (excl. …" at bounding box center [700, 433] width 1400 height 867
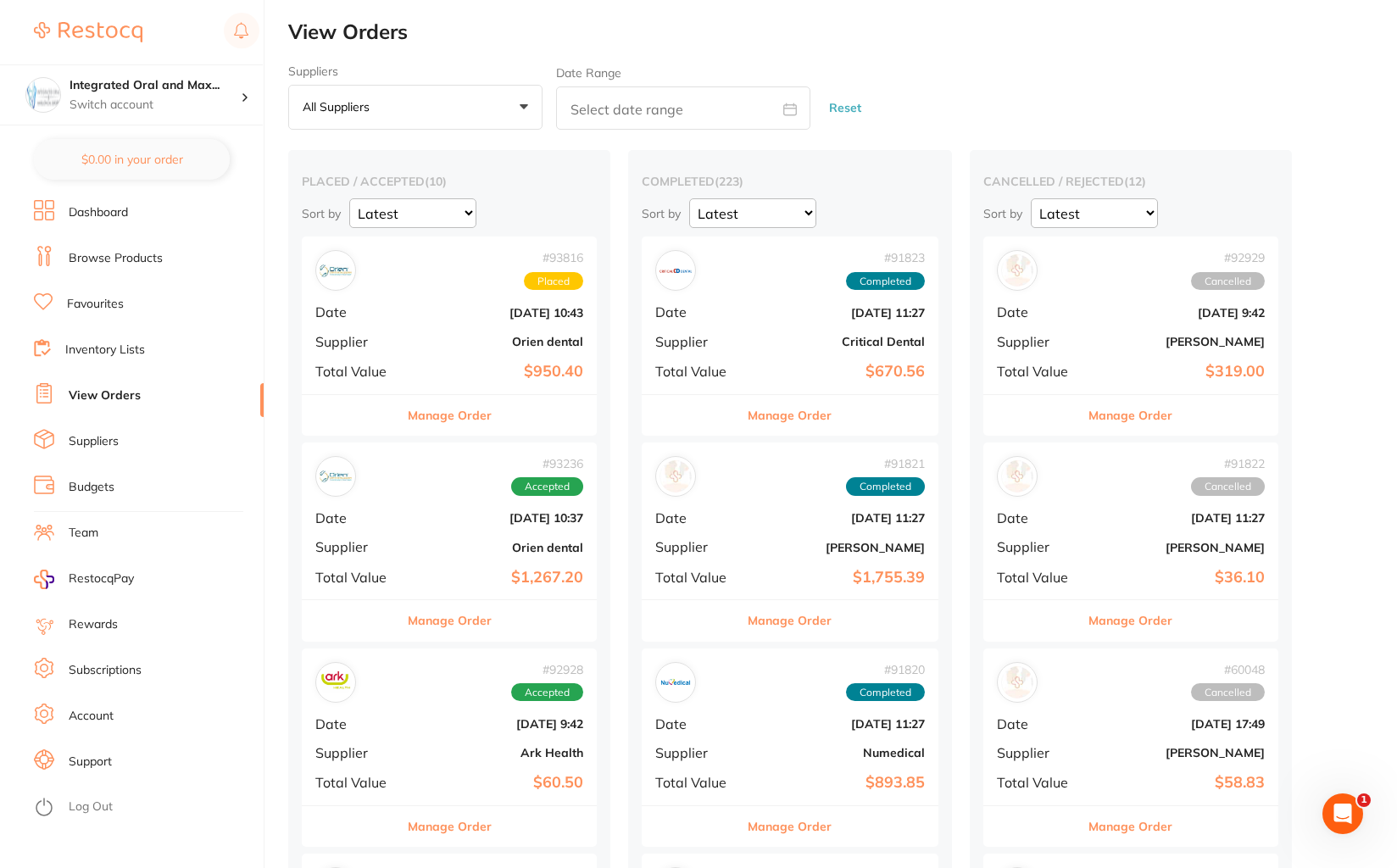
click at [108, 216] on link "Dashboard" at bounding box center [98, 212] width 60 height 17
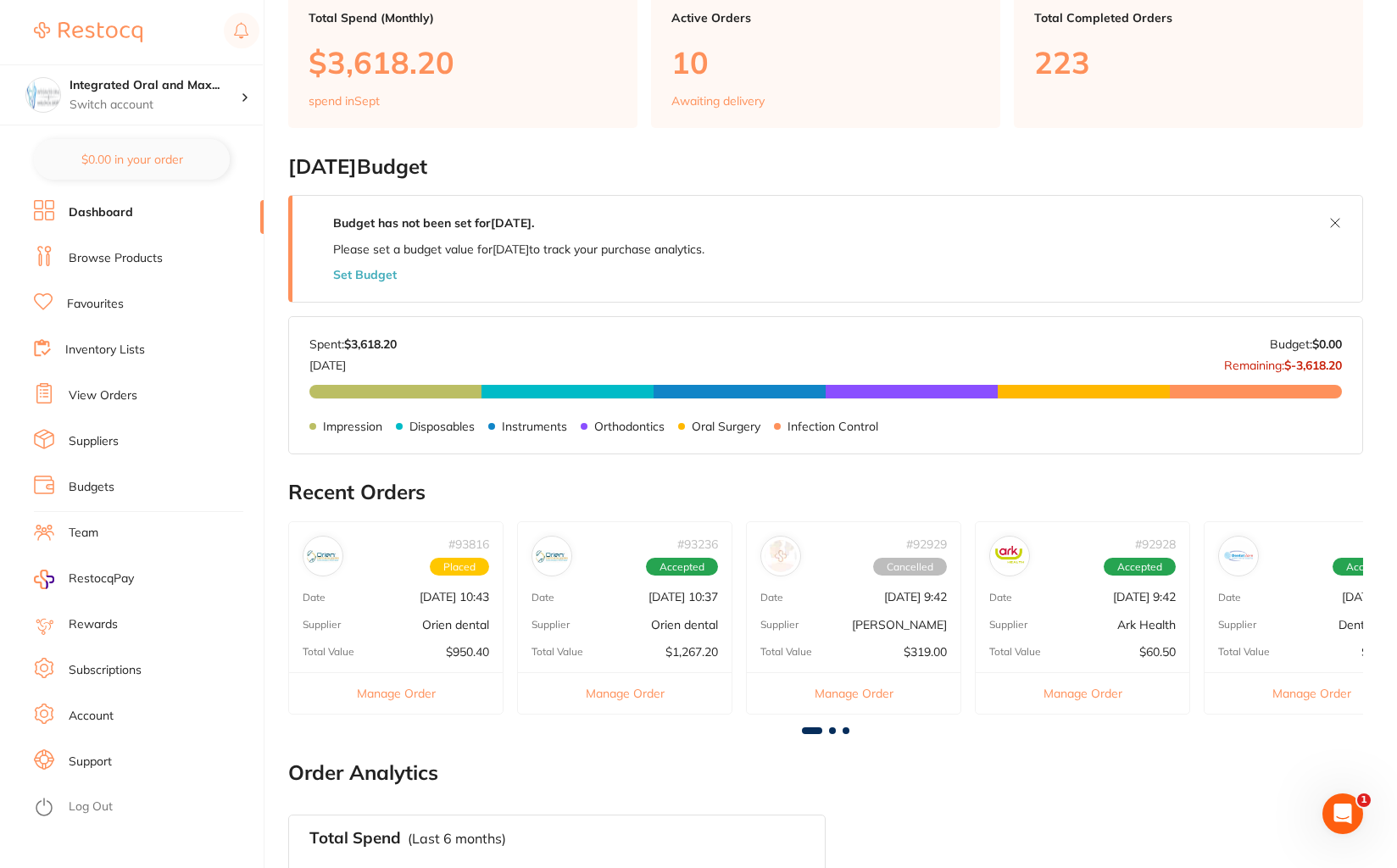
scroll to position [475, 0]
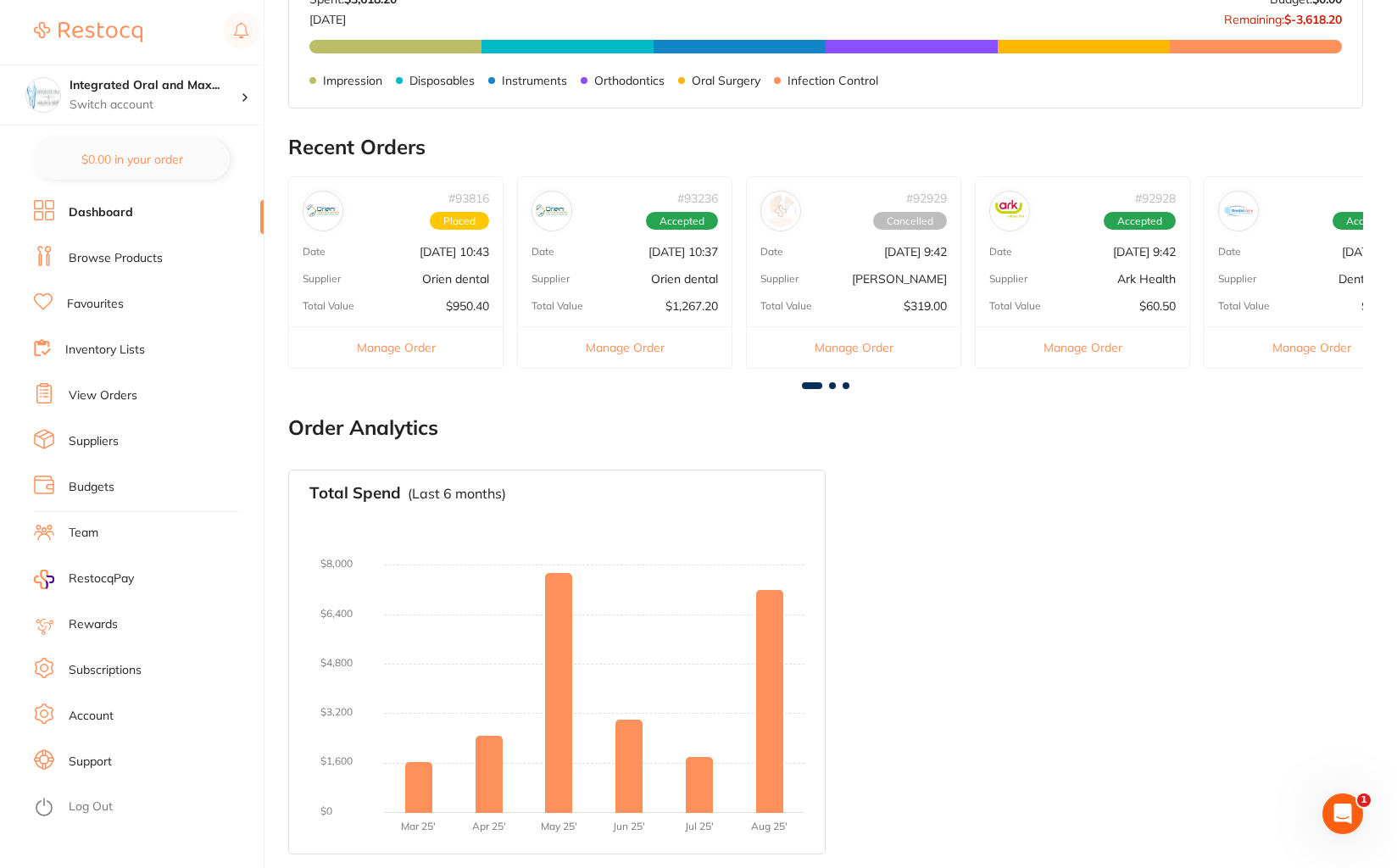
click at [107, 398] on link "View Orders" at bounding box center [103, 395] width 68 height 17
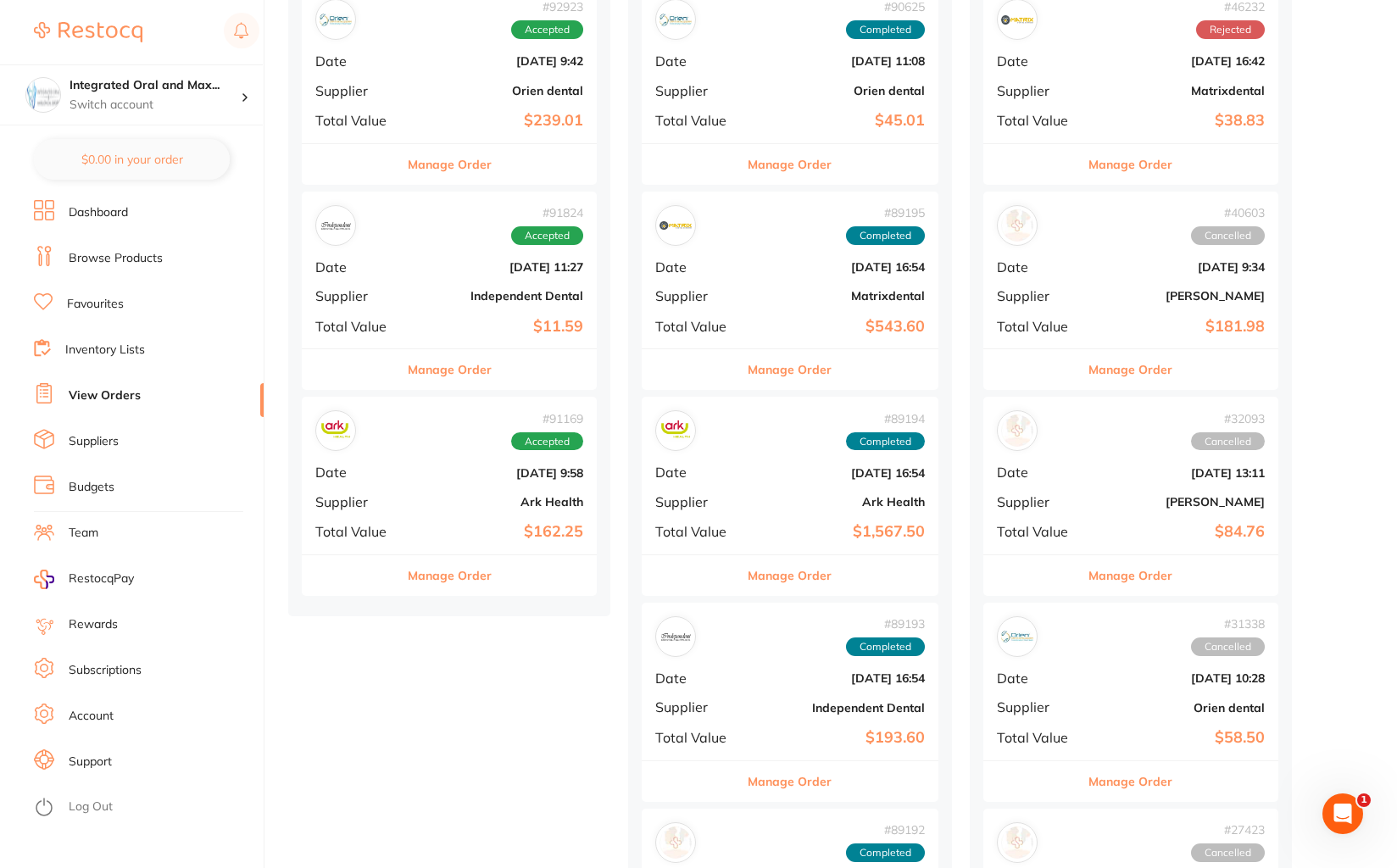
scroll to position [1994, 0]
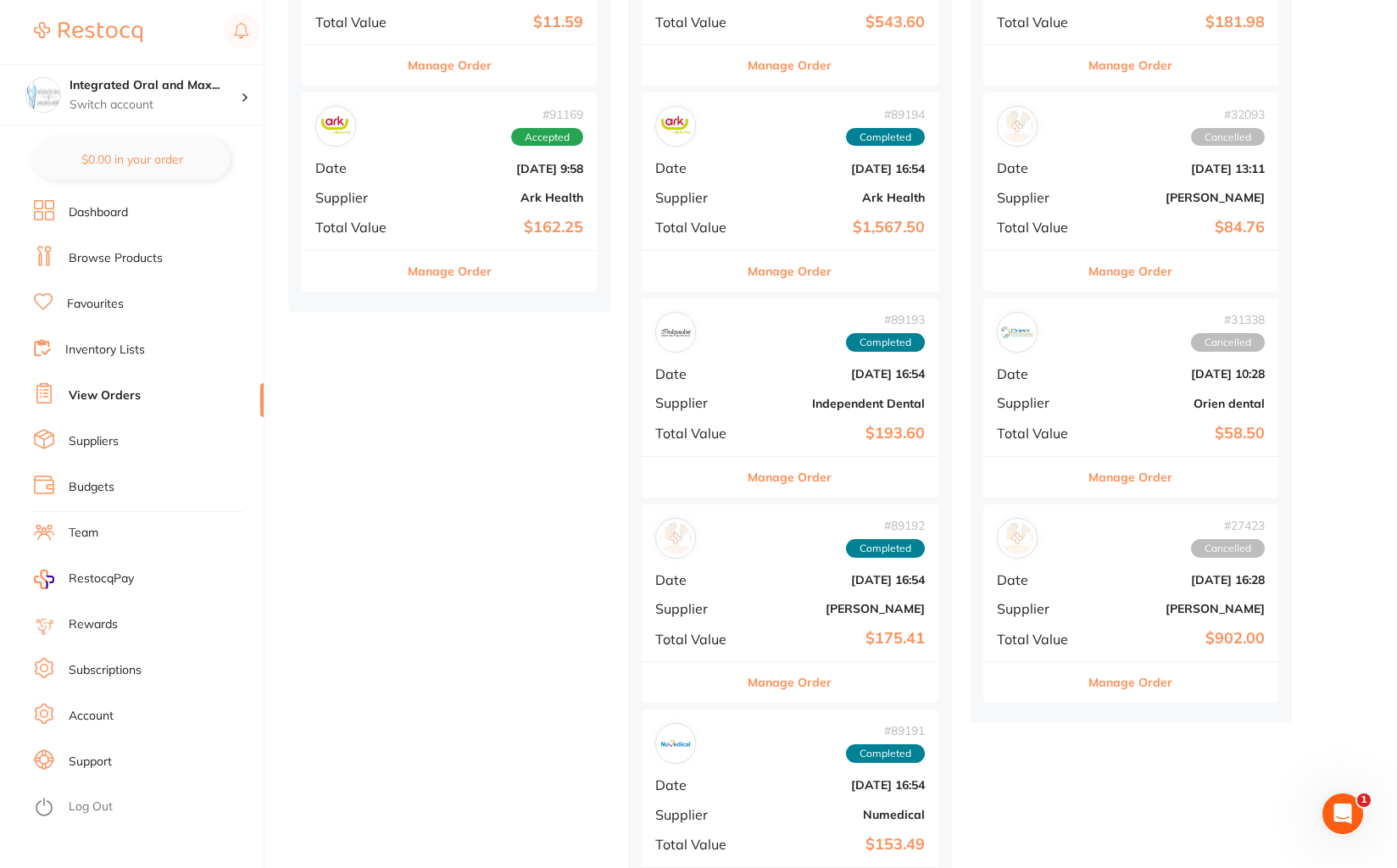
click at [438, 272] on button "Manage Order" at bounding box center [450, 271] width 84 height 41
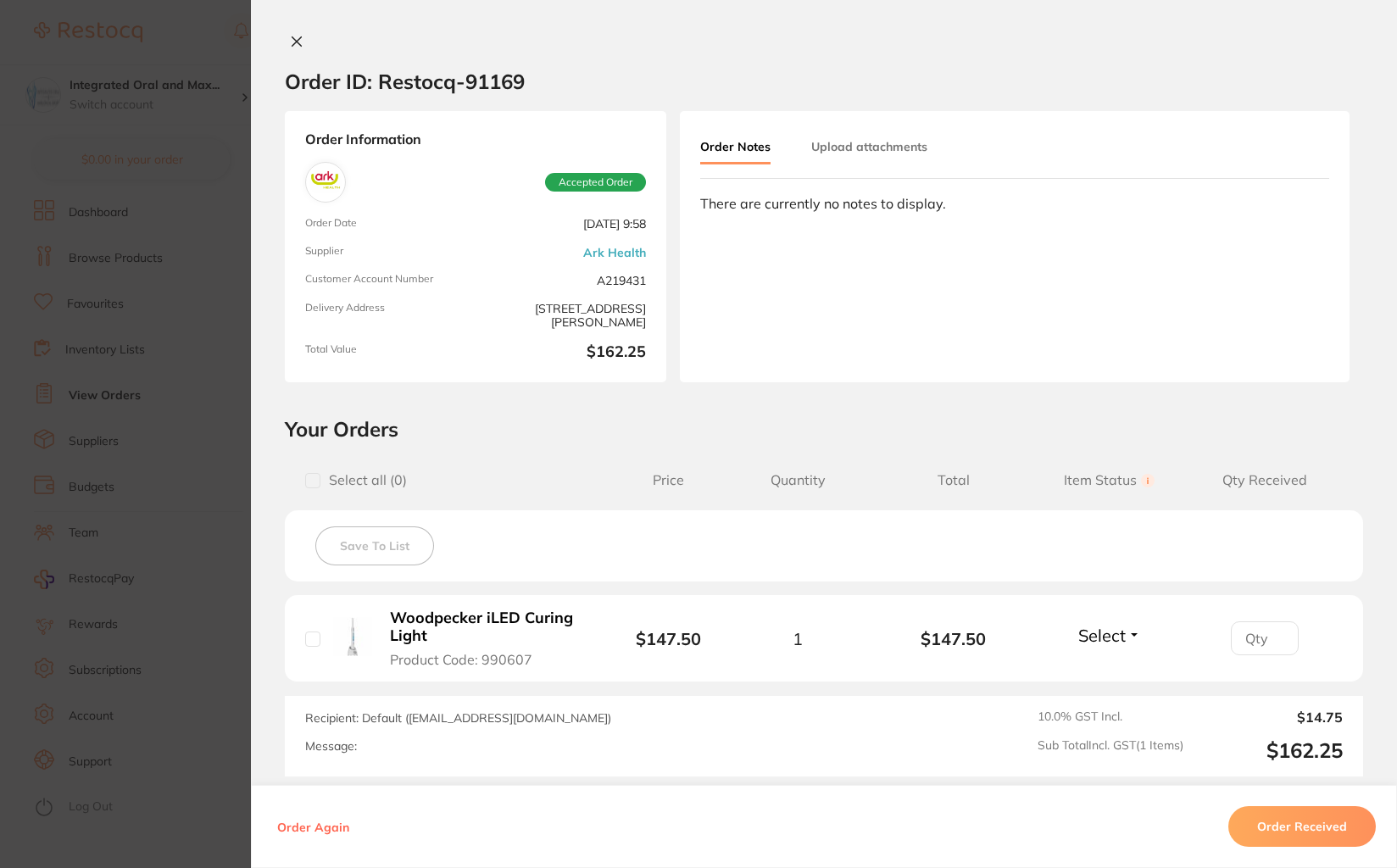
click at [297, 42] on icon at bounding box center [297, 42] width 14 height 14
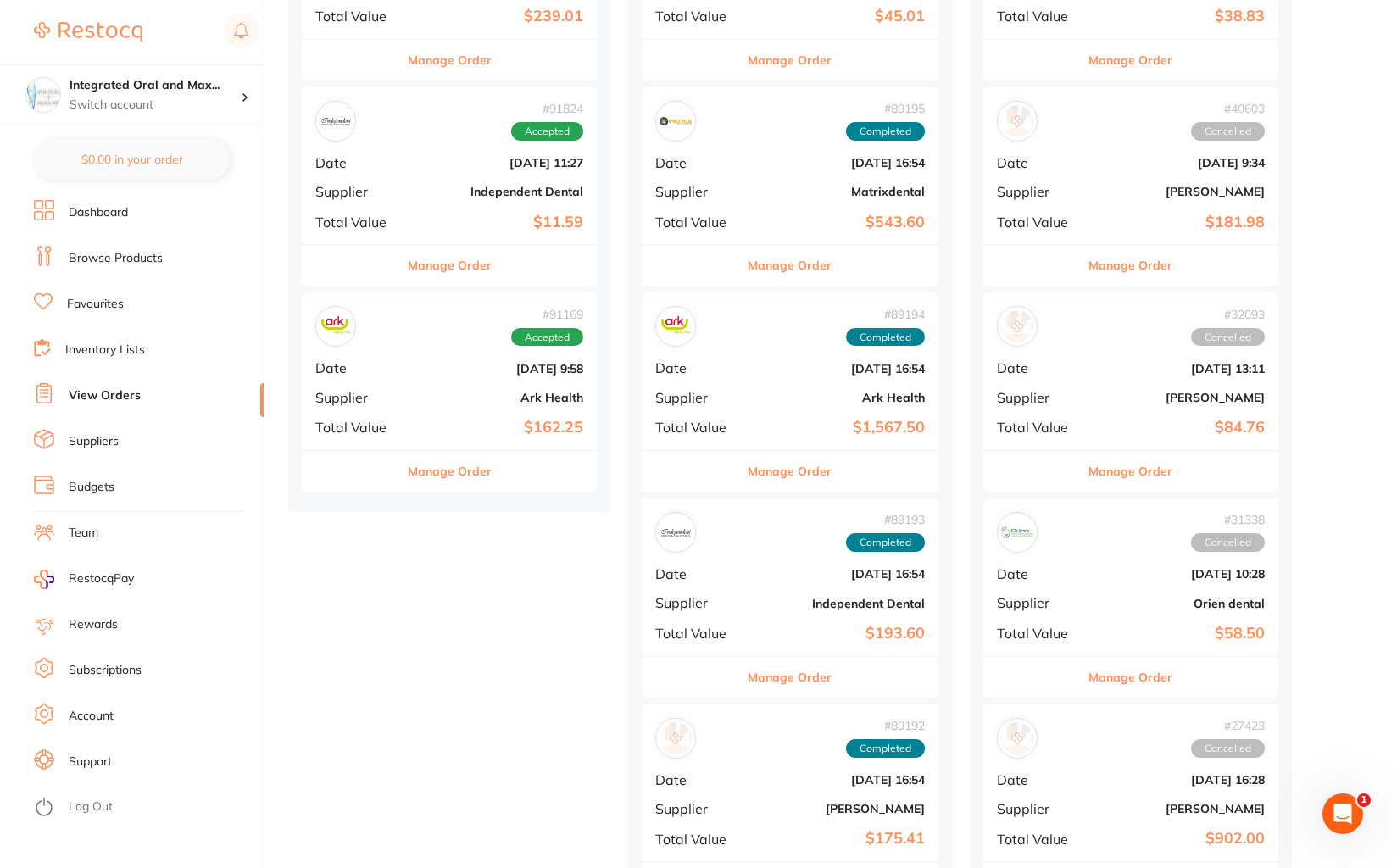
scroll to position [1791, 0]
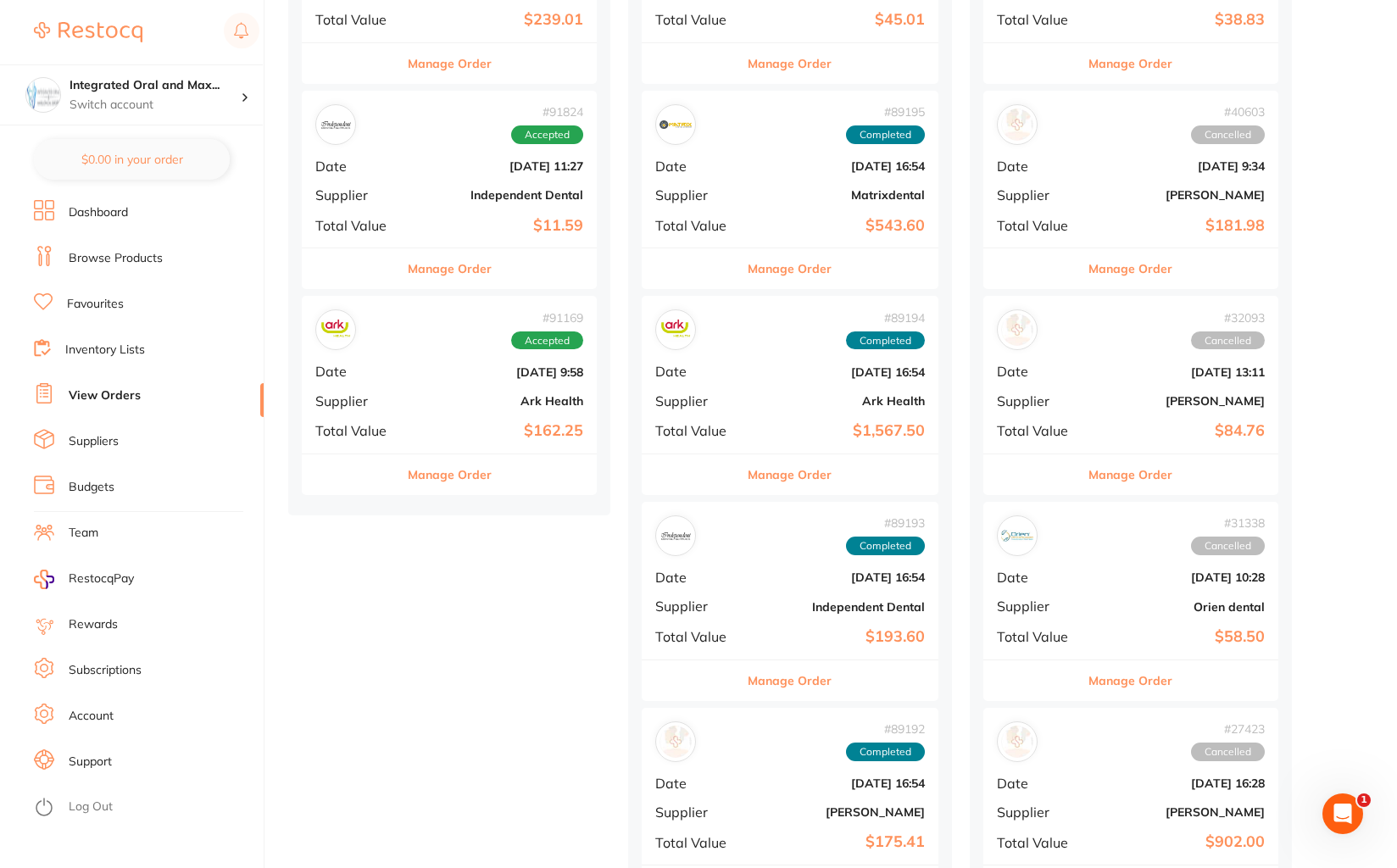
click at [432, 261] on button "Manage Order" at bounding box center [450, 269] width 84 height 41
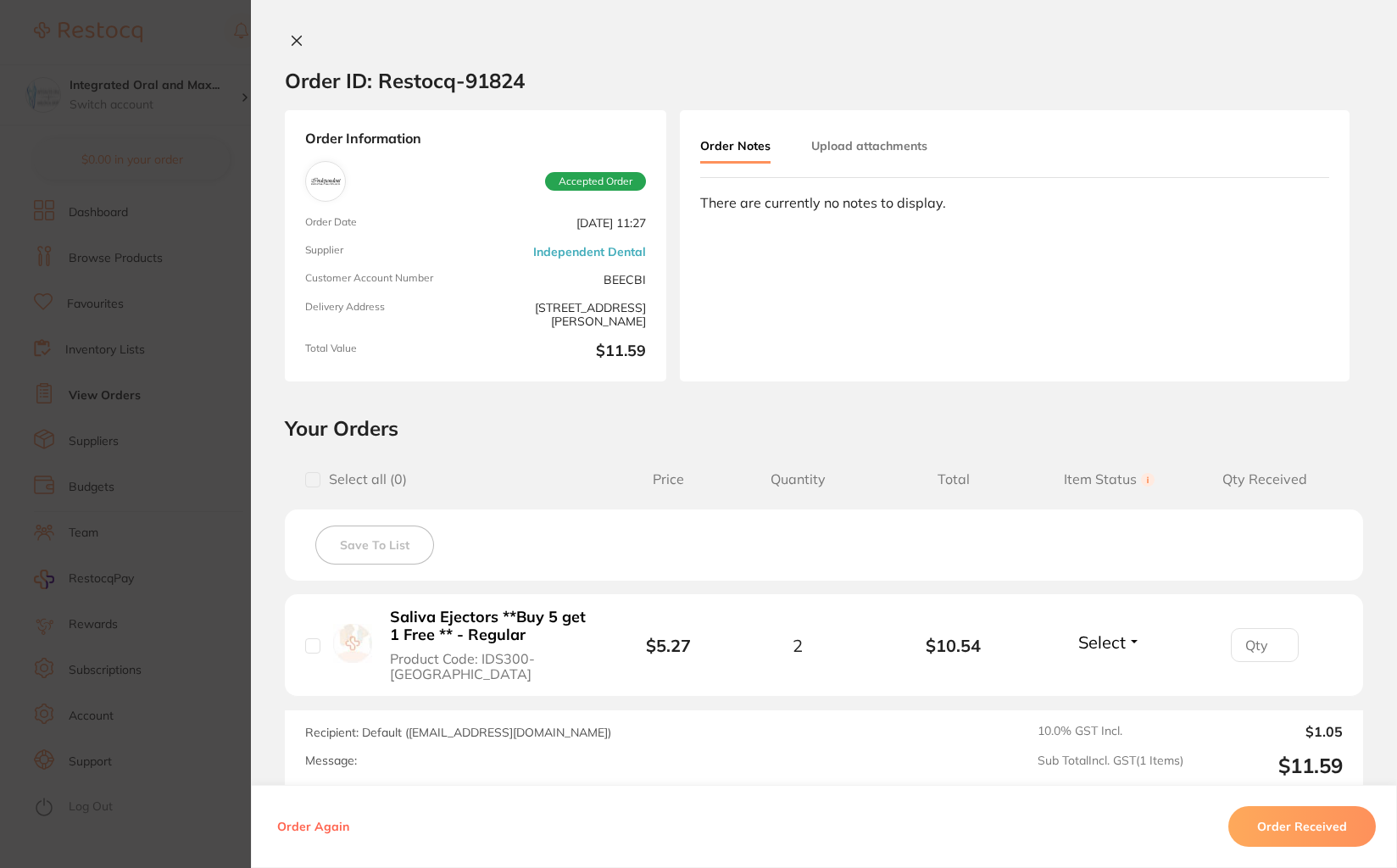
scroll to position [1776, 0]
click at [290, 43] on icon at bounding box center [297, 41] width 14 height 14
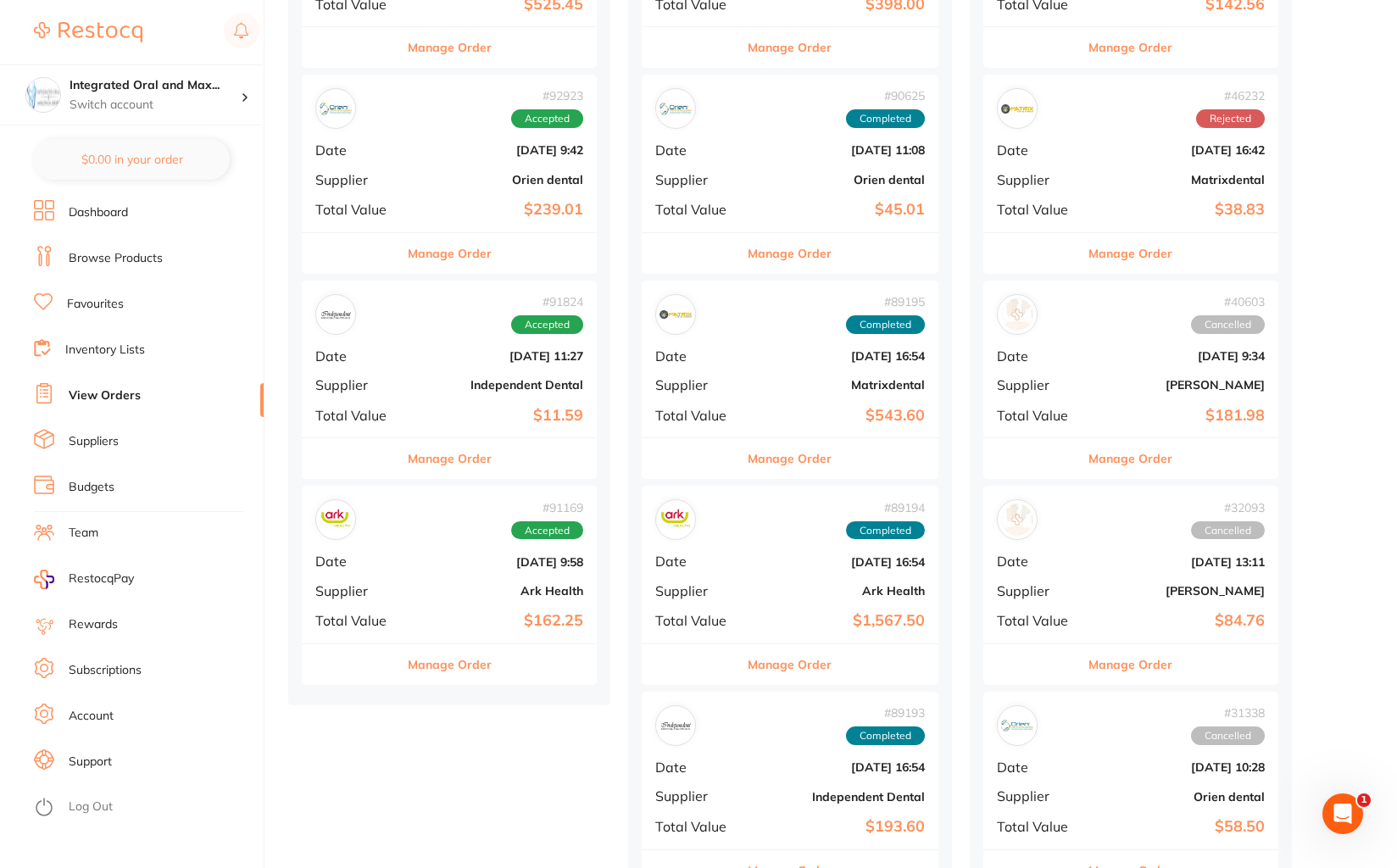
scroll to position [1600, 0]
click at [424, 247] on button "Manage Order" at bounding box center [450, 255] width 84 height 41
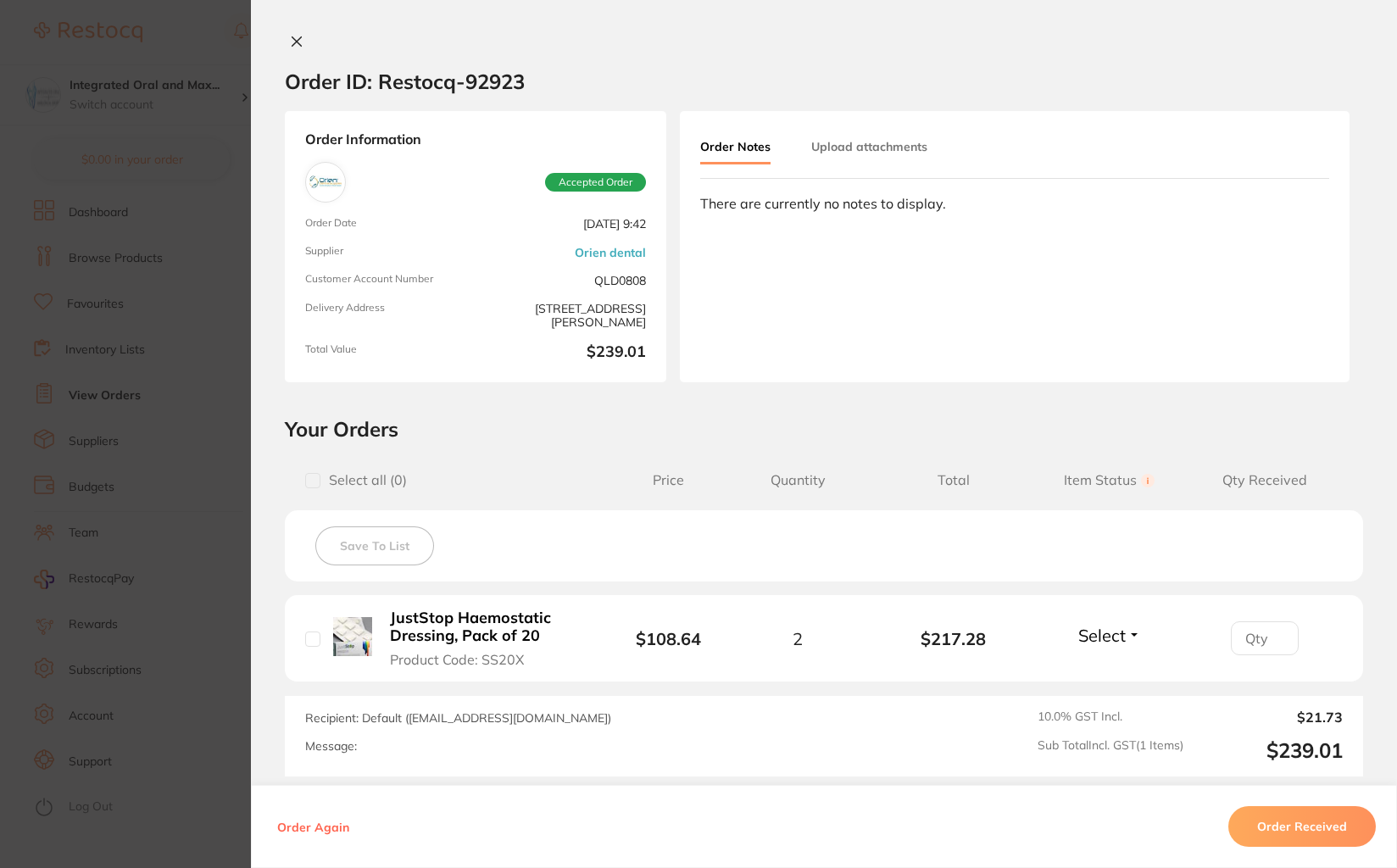
scroll to position [1095, 0]
click at [298, 38] on icon at bounding box center [297, 42] width 14 height 14
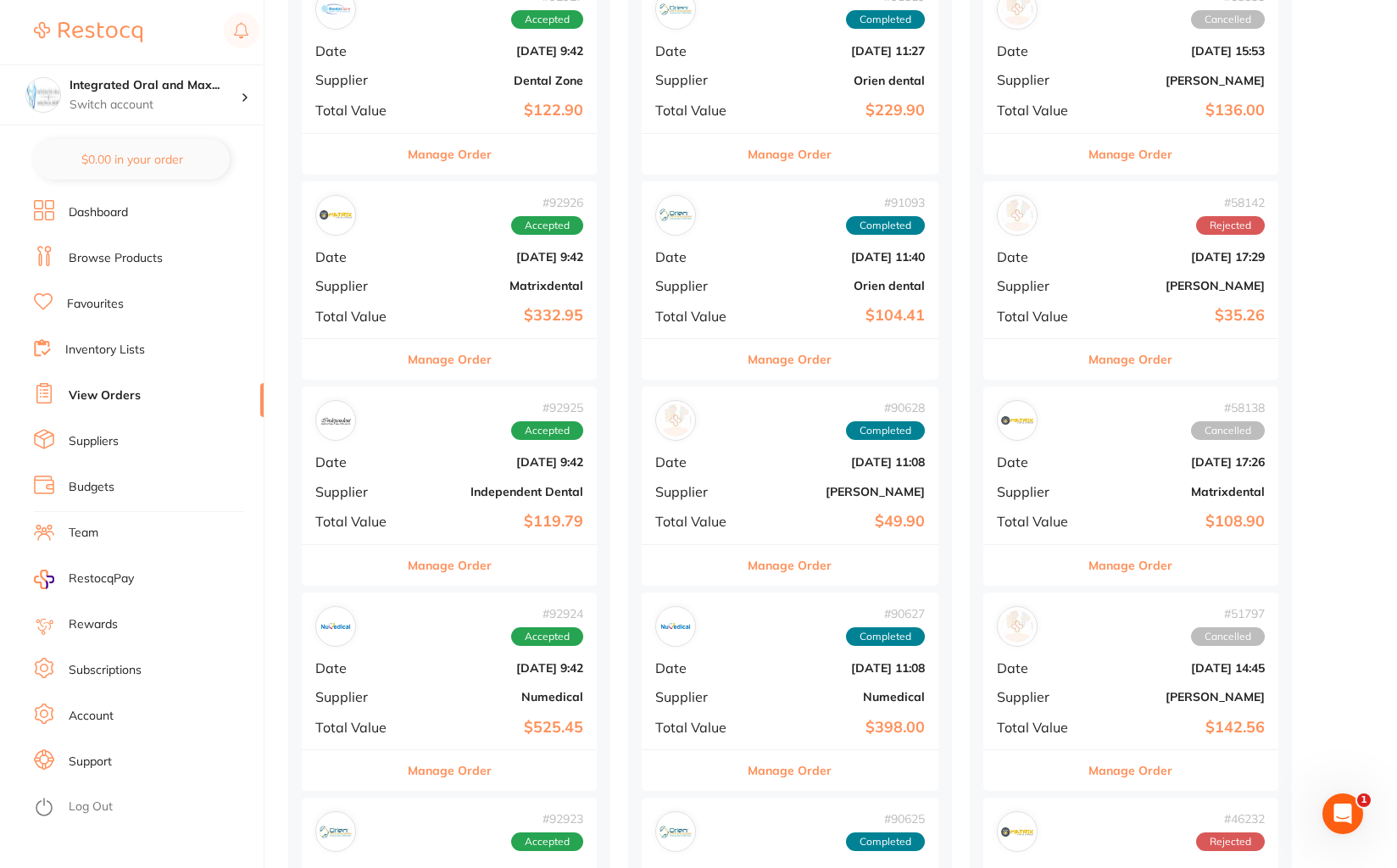
scroll to position [867, 0]
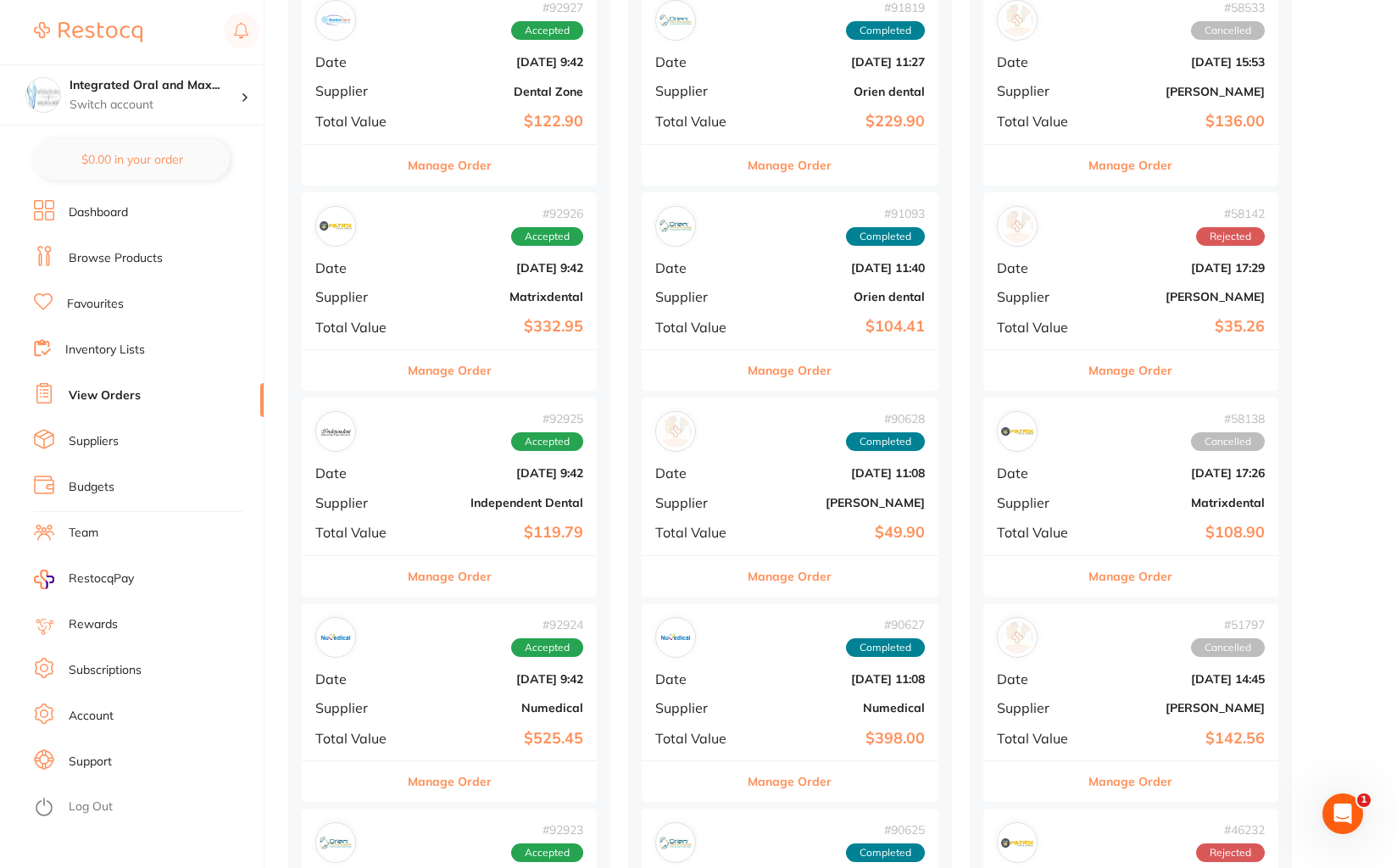
click at [445, 377] on button "Manage Order" at bounding box center [450, 370] width 84 height 41
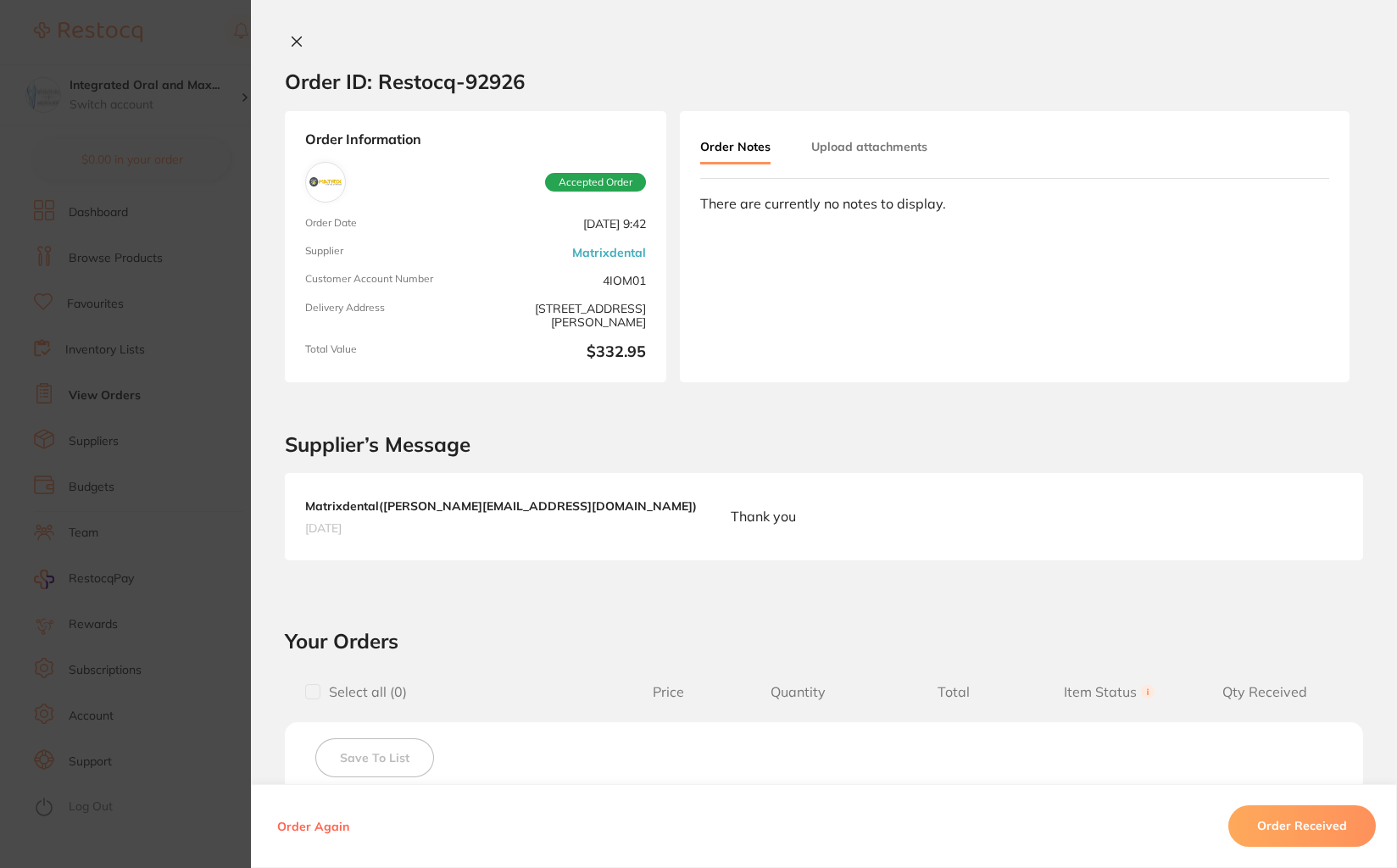
click at [290, 42] on icon at bounding box center [297, 42] width 14 height 14
